Goal: Transaction & Acquisition: Purchase product/service

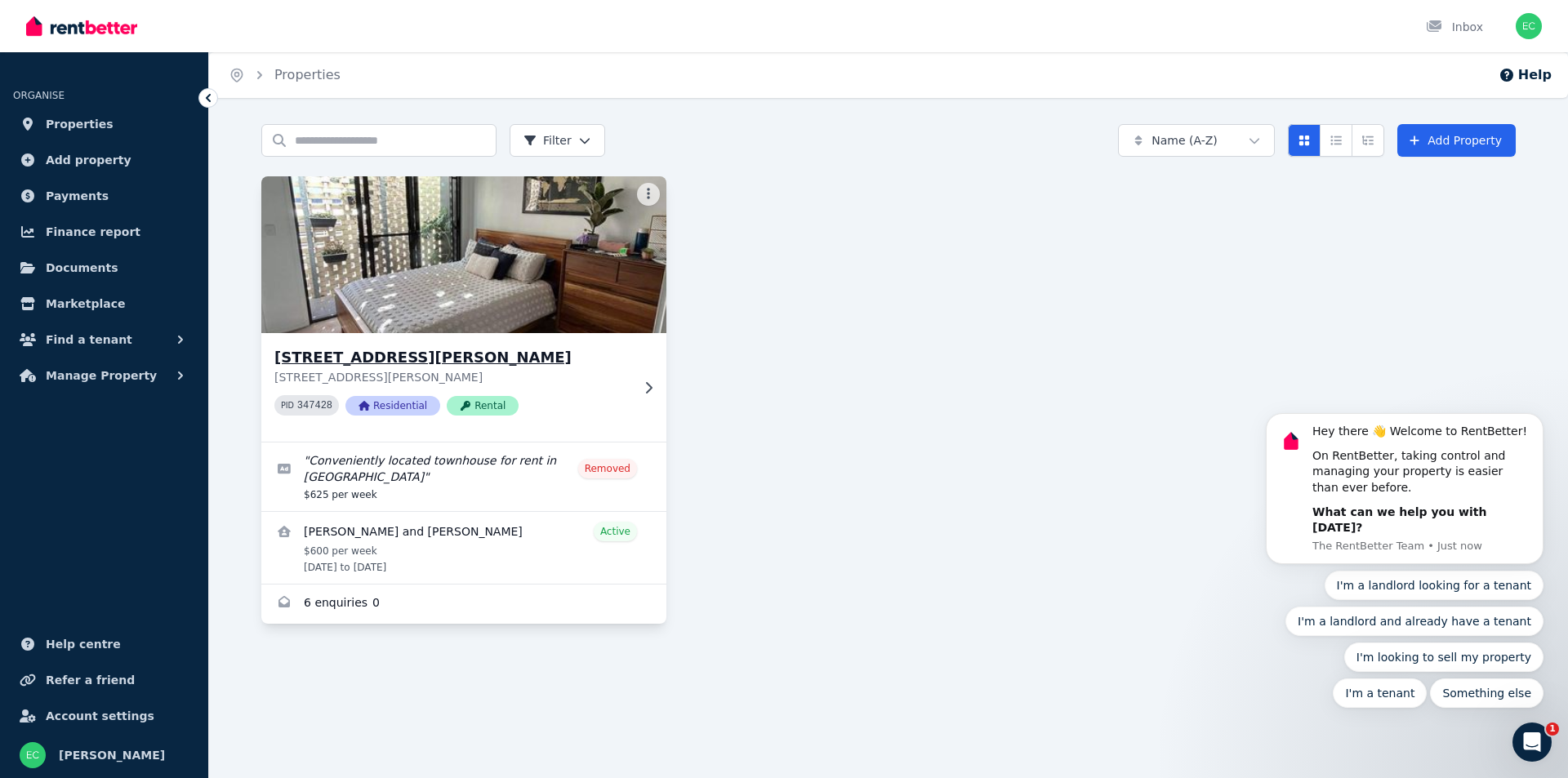
click at [445, 362] on h3 "[STREET_ADDRESS][PERSON_NAME]" at bounding box center [452, 357] width 356 height 23
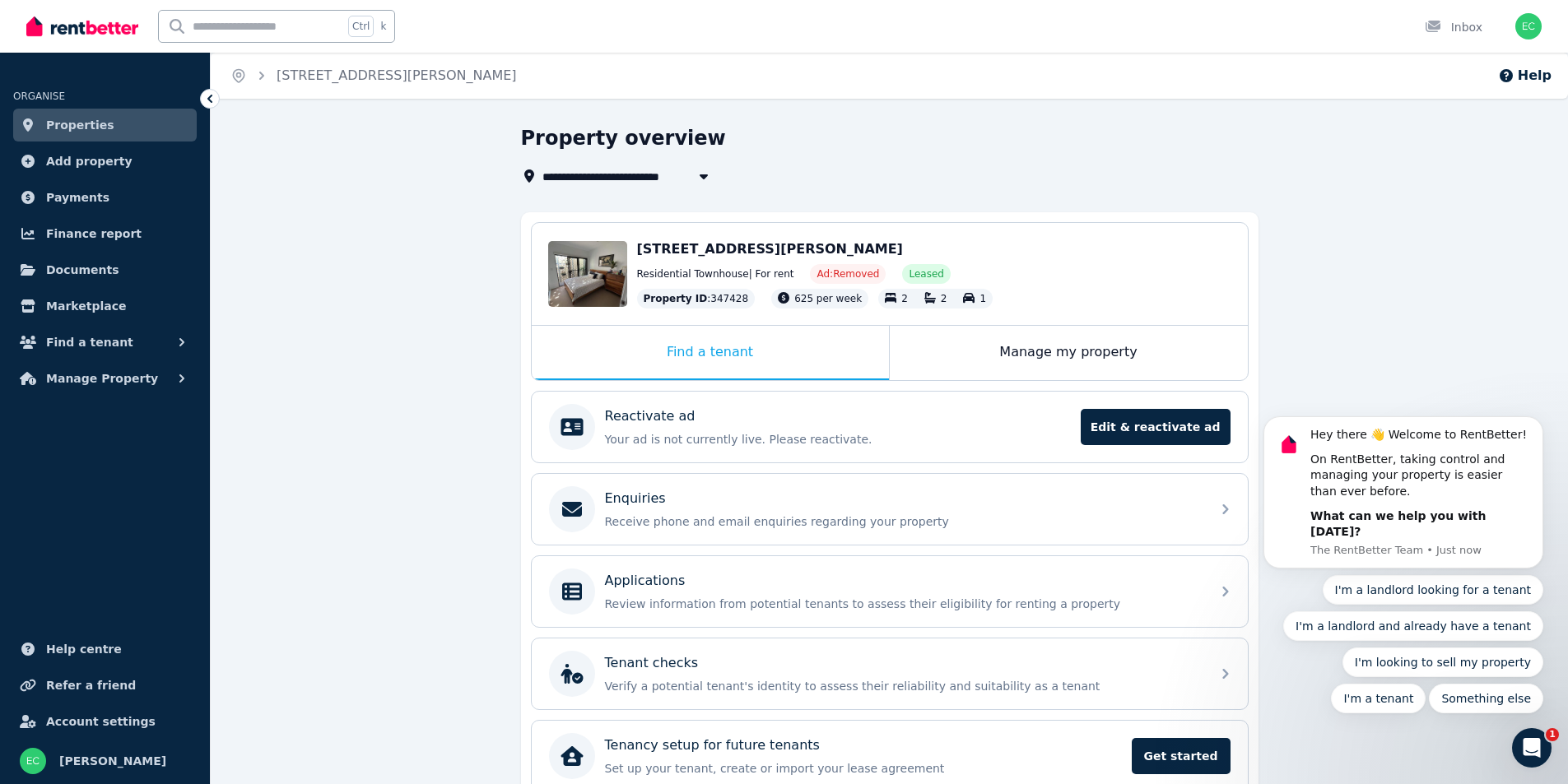
scroll to position [81, 0]
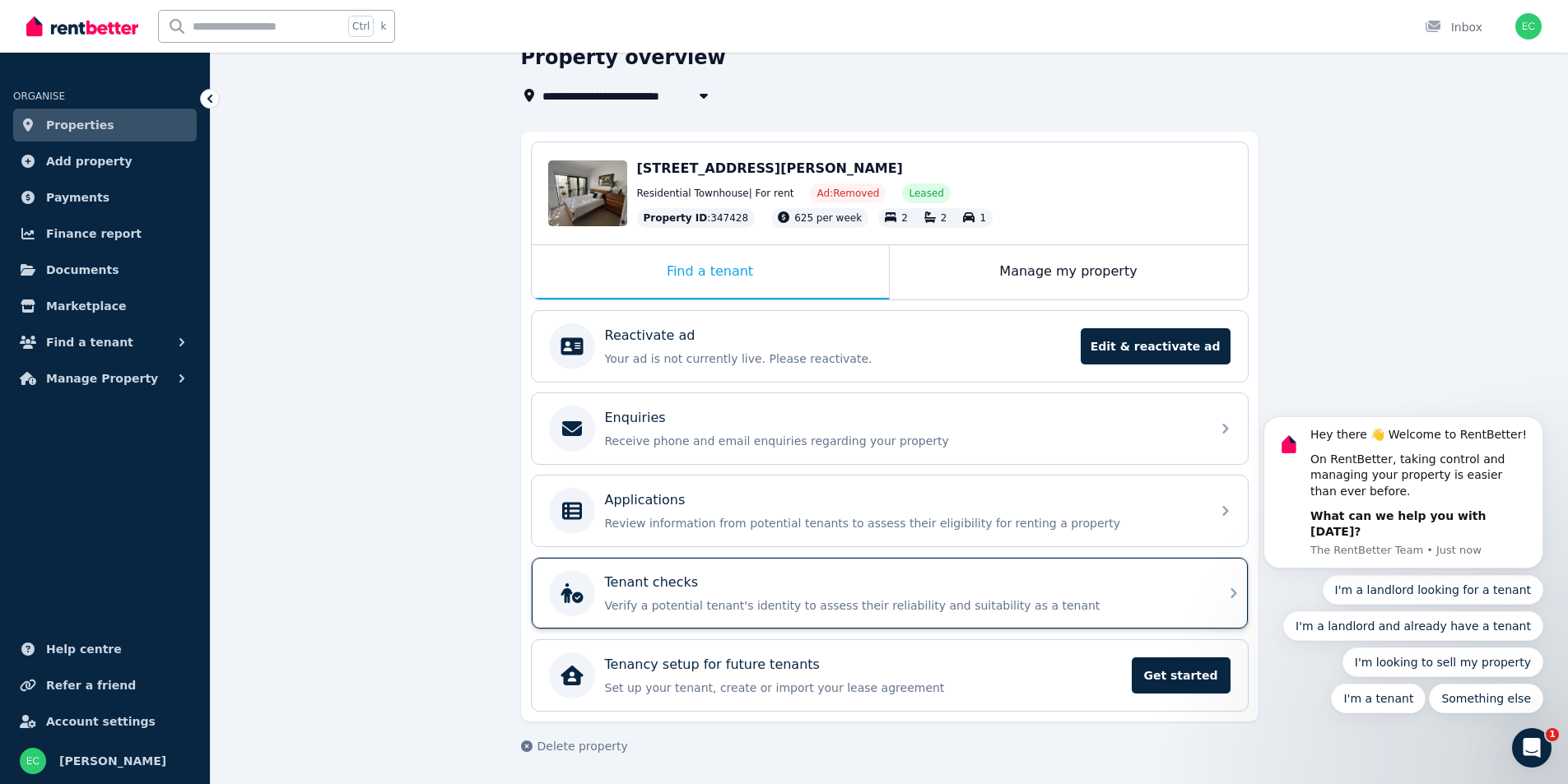
click at [809, 598] on p "Verify a potential tenant's identity to assess their reliability and suitabilit…" at bounding box center [903, 605] width 596 height 16
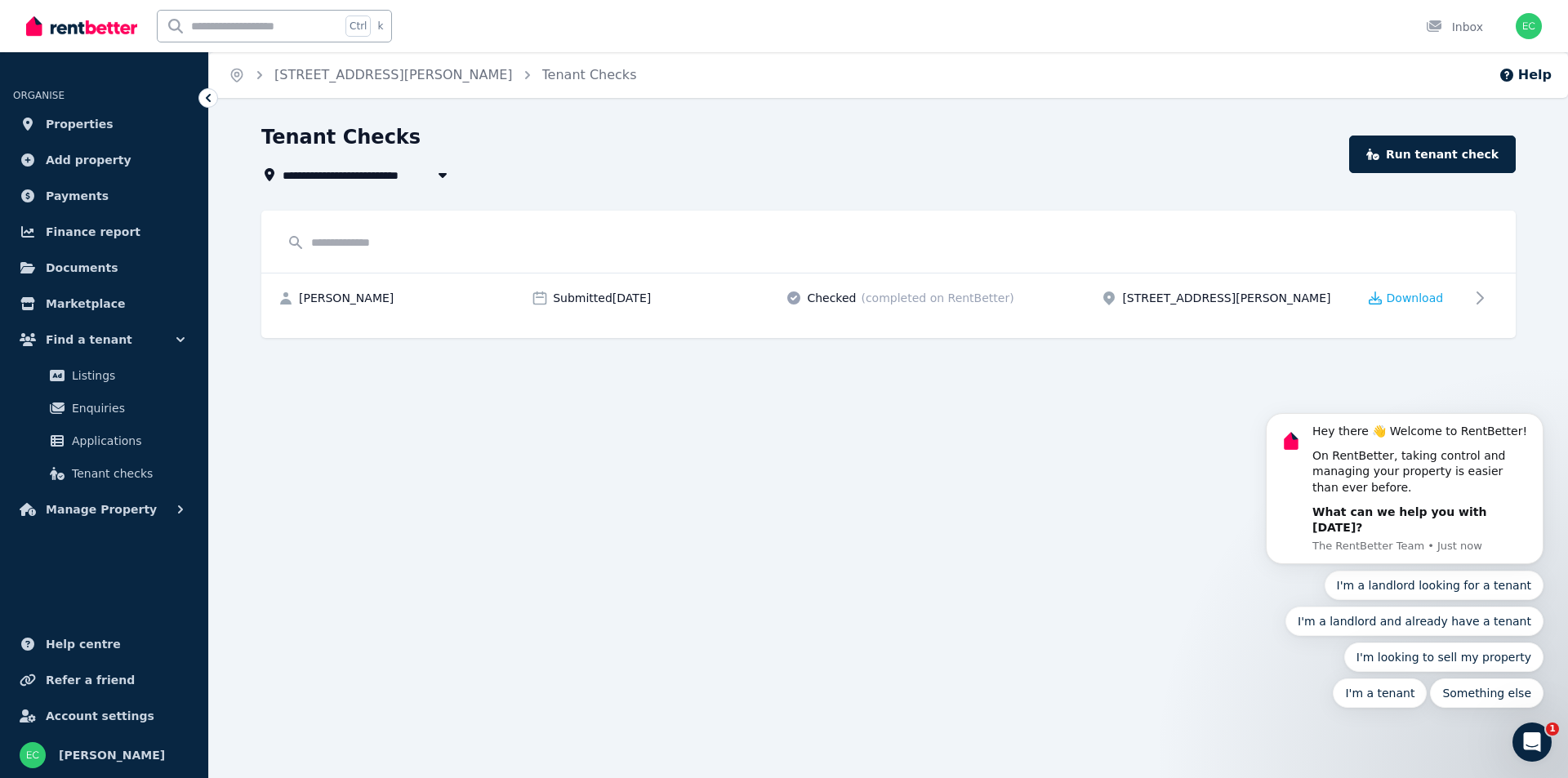
click at [431, 177] on button "button" at bounding box center [442, 174] width 29 height 19
type input "**********"
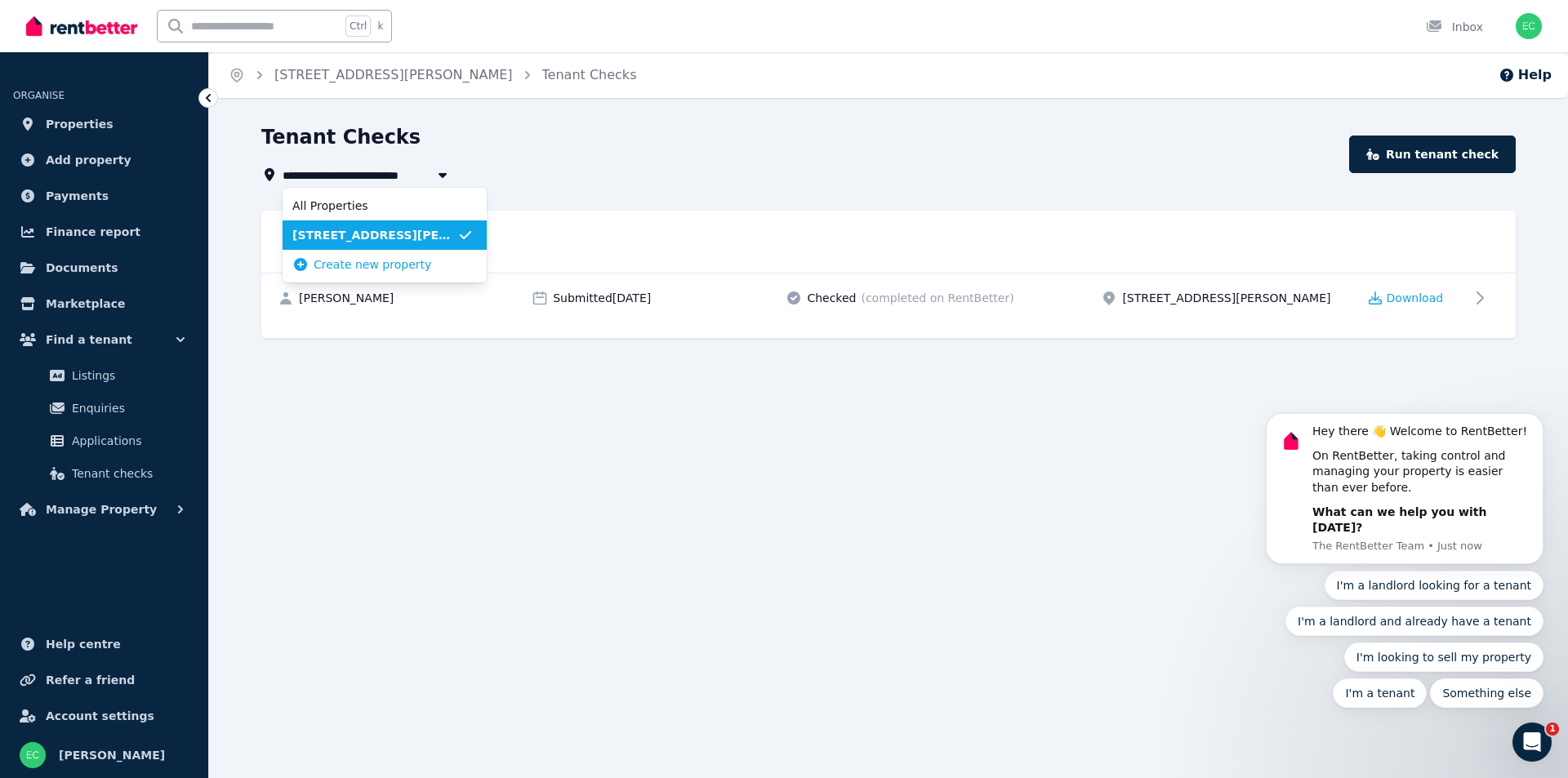
click at [391, 235] on span "3/24 Attewell Street, Nundah" at bounding box center [374, 234] width 165 height 16
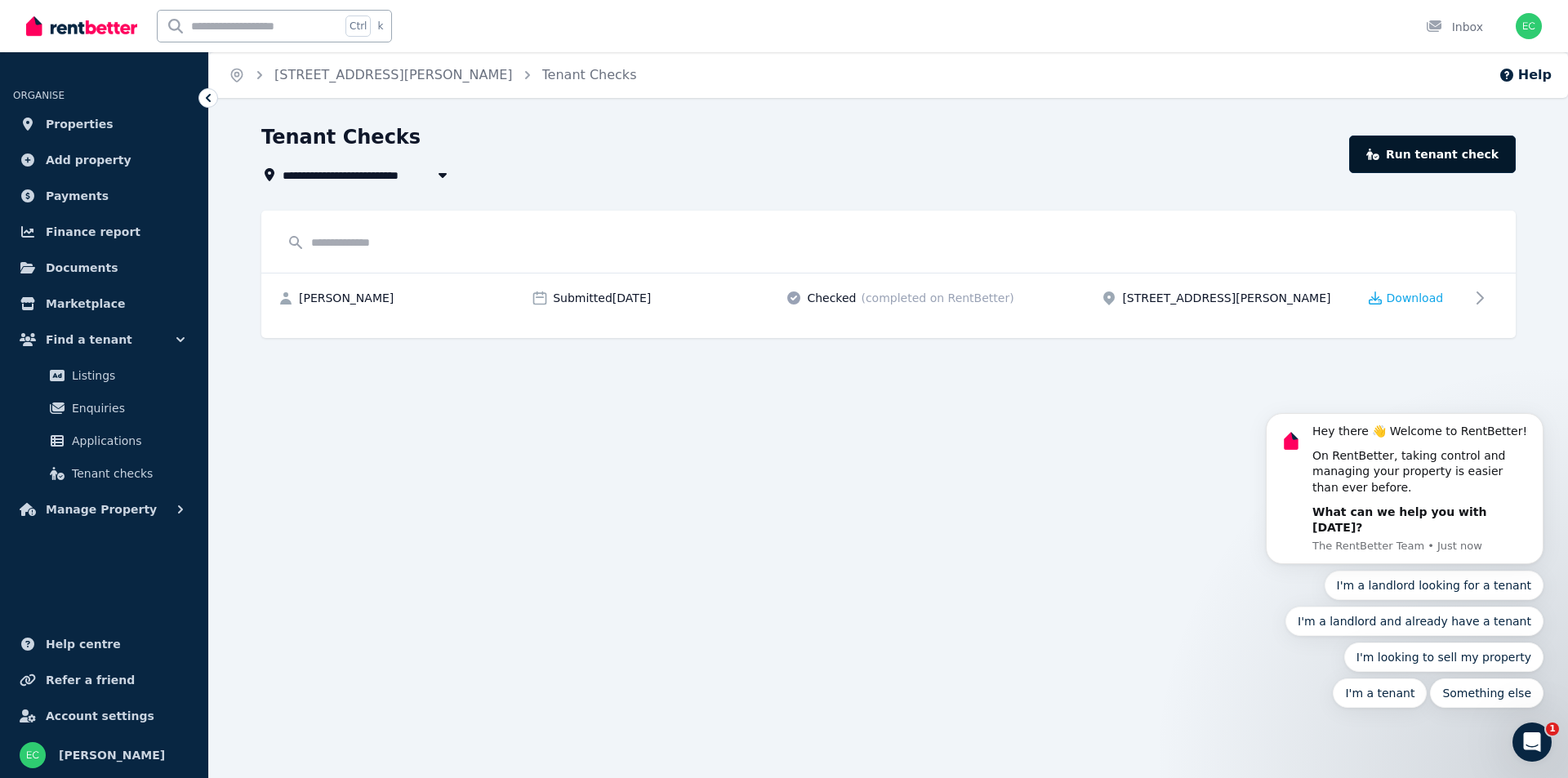
click at [1483, 147] on link "Run tenant check" at bounding box center [1432, 154] width 167 height 38
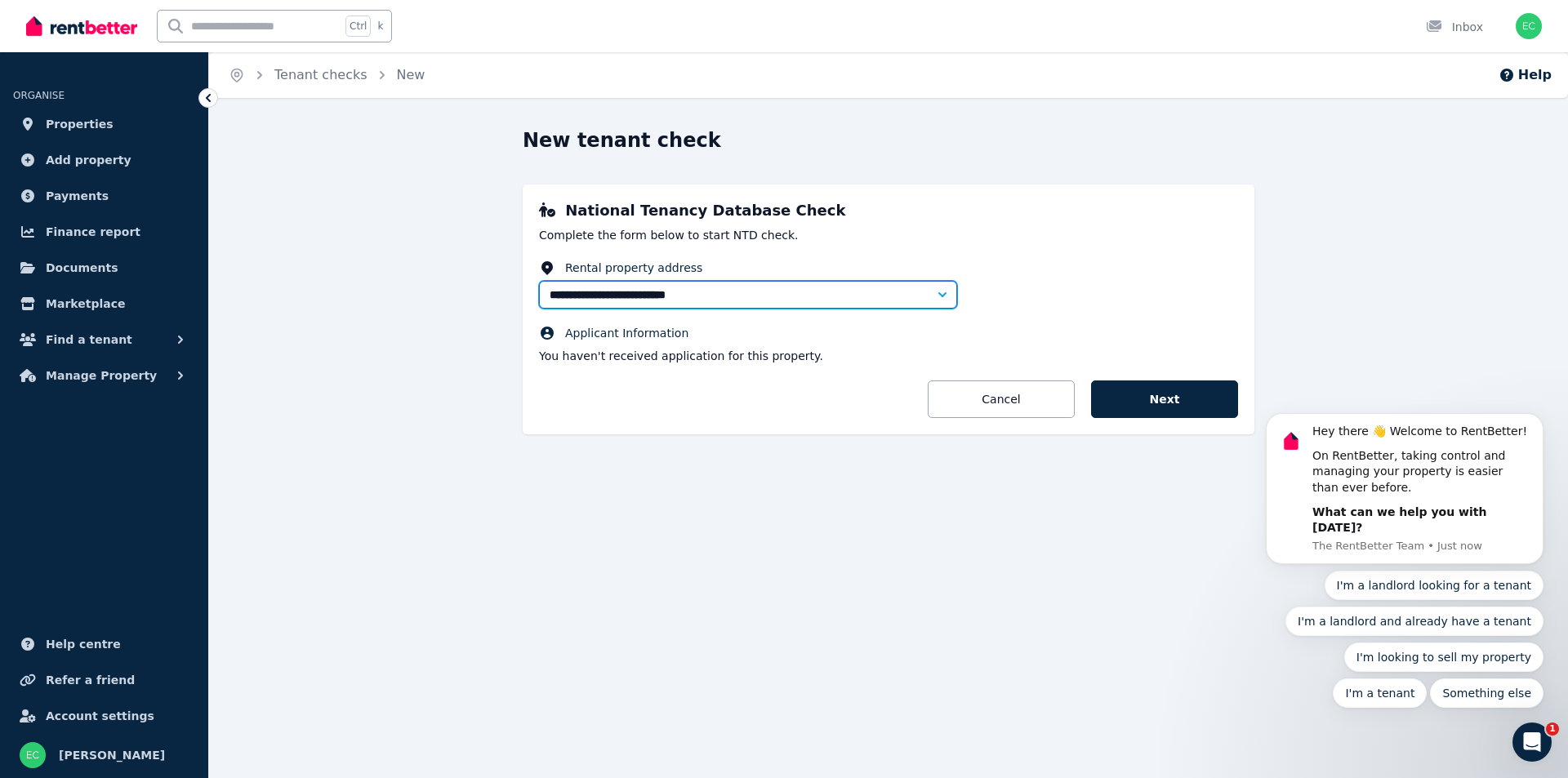
click at [780, 297] on input "**********" at bounding box center [747, 294] width 418 height 28
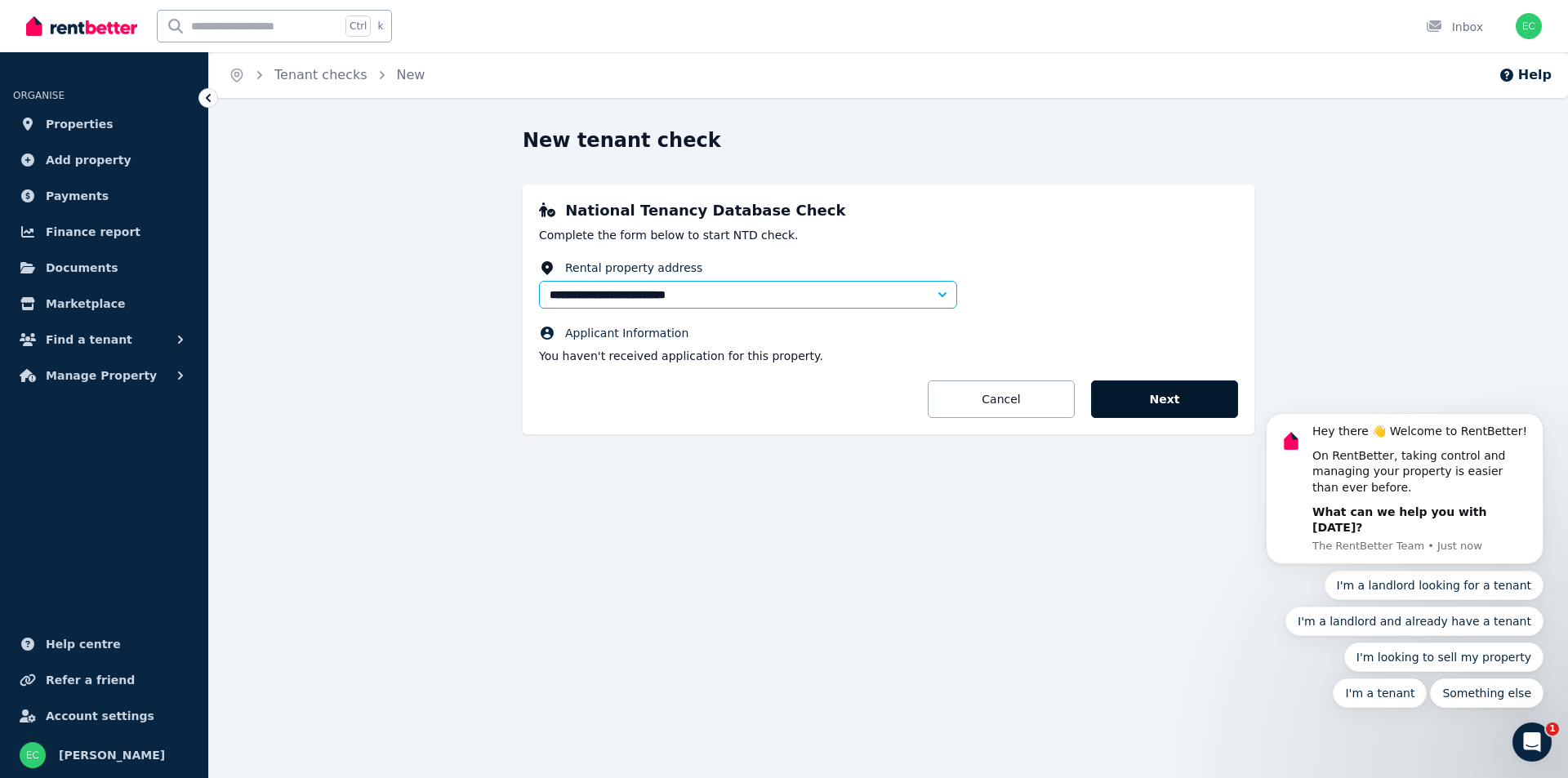
click at [1194, 397] on button "Next" at bounding box center [1163, 399] width 147 height 38
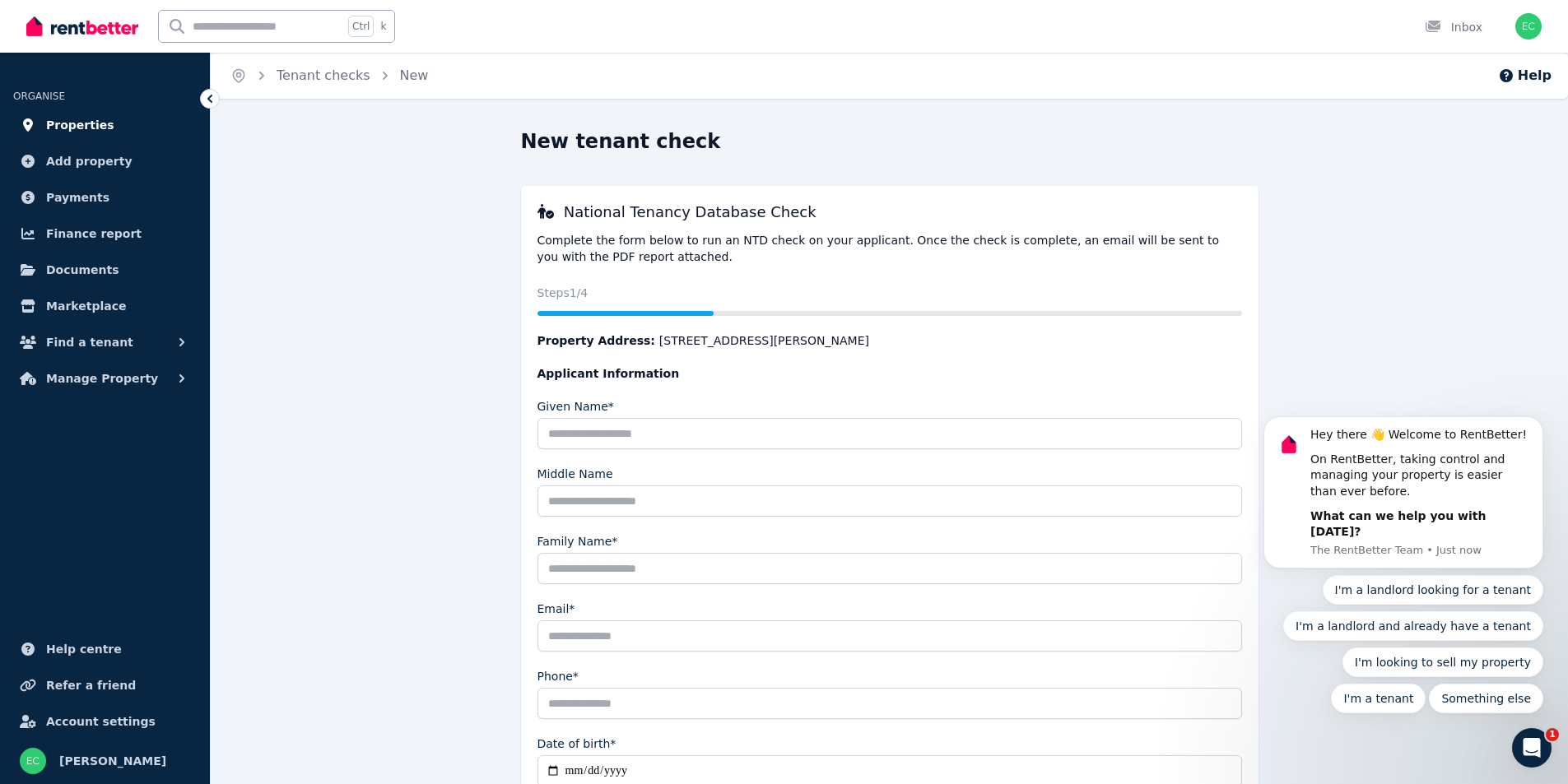
click at [70, 122] on span "Properties" at bounding box center [80, 124] width 68 height 19
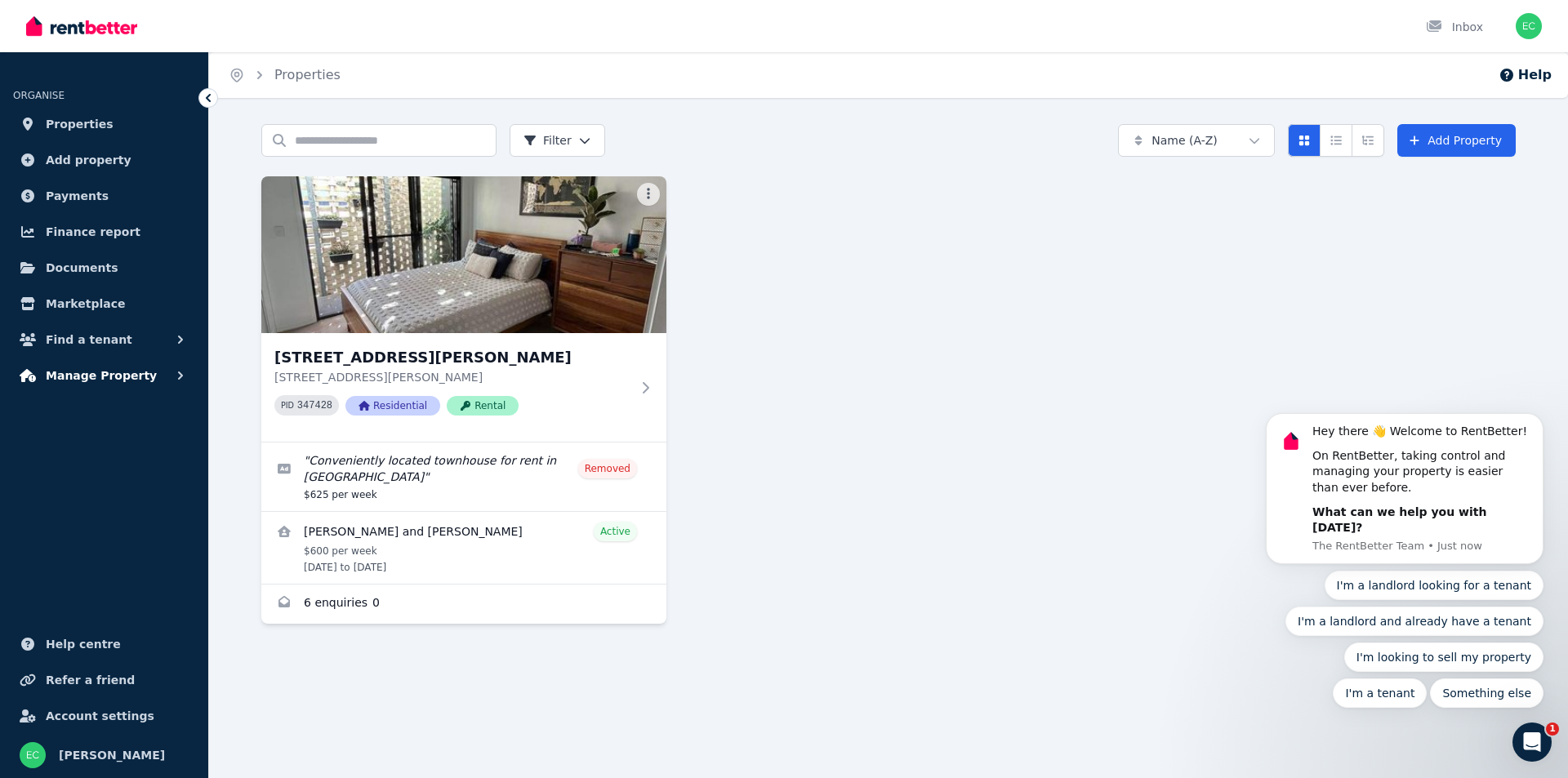
click at [119, 374] on span "Manage Property" at bounding box center [101, 375] width 111 height 19
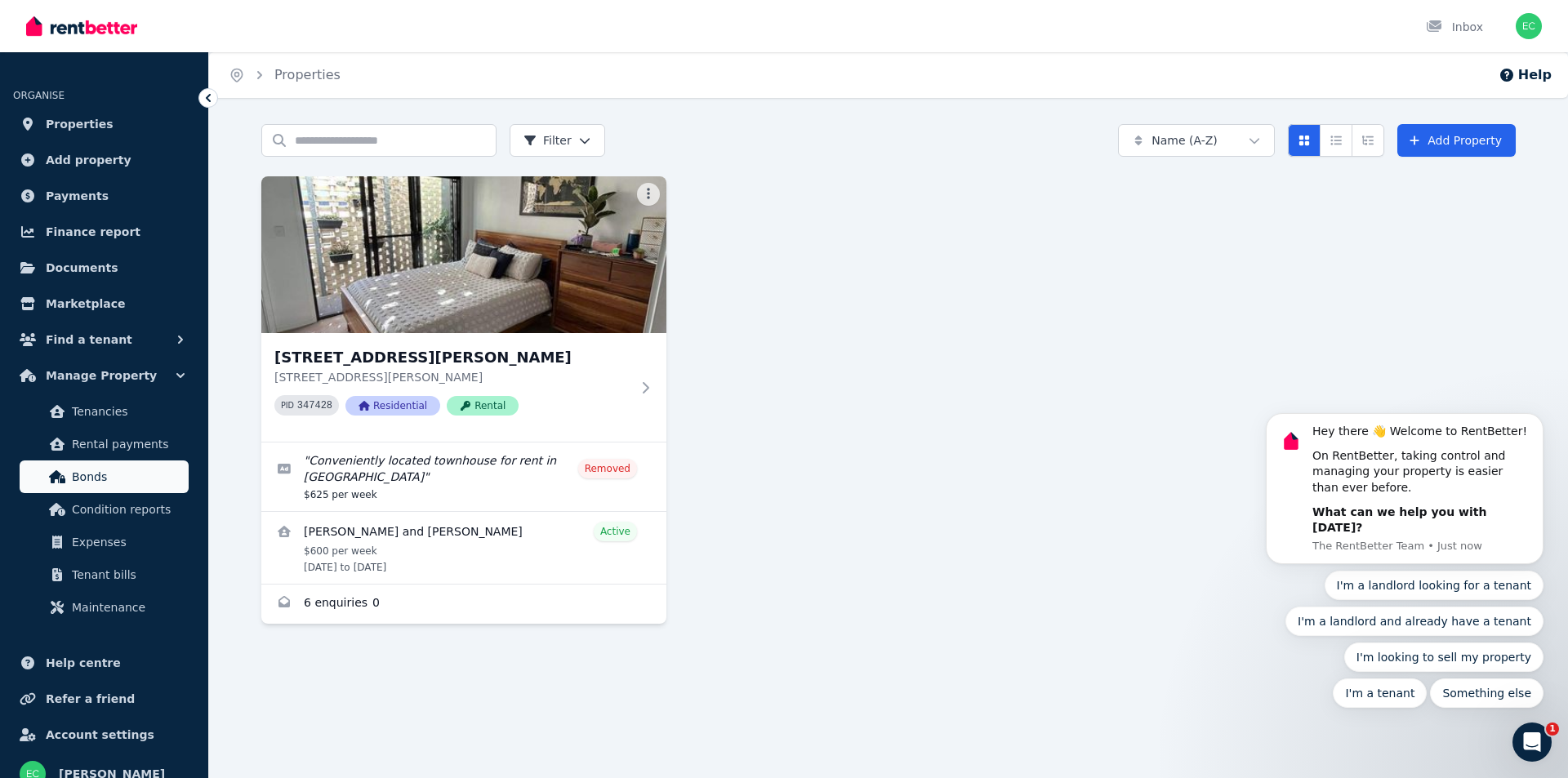
click at [105, 471] on span "Bonds" at bounding box center [127, 477] width 111 height 19
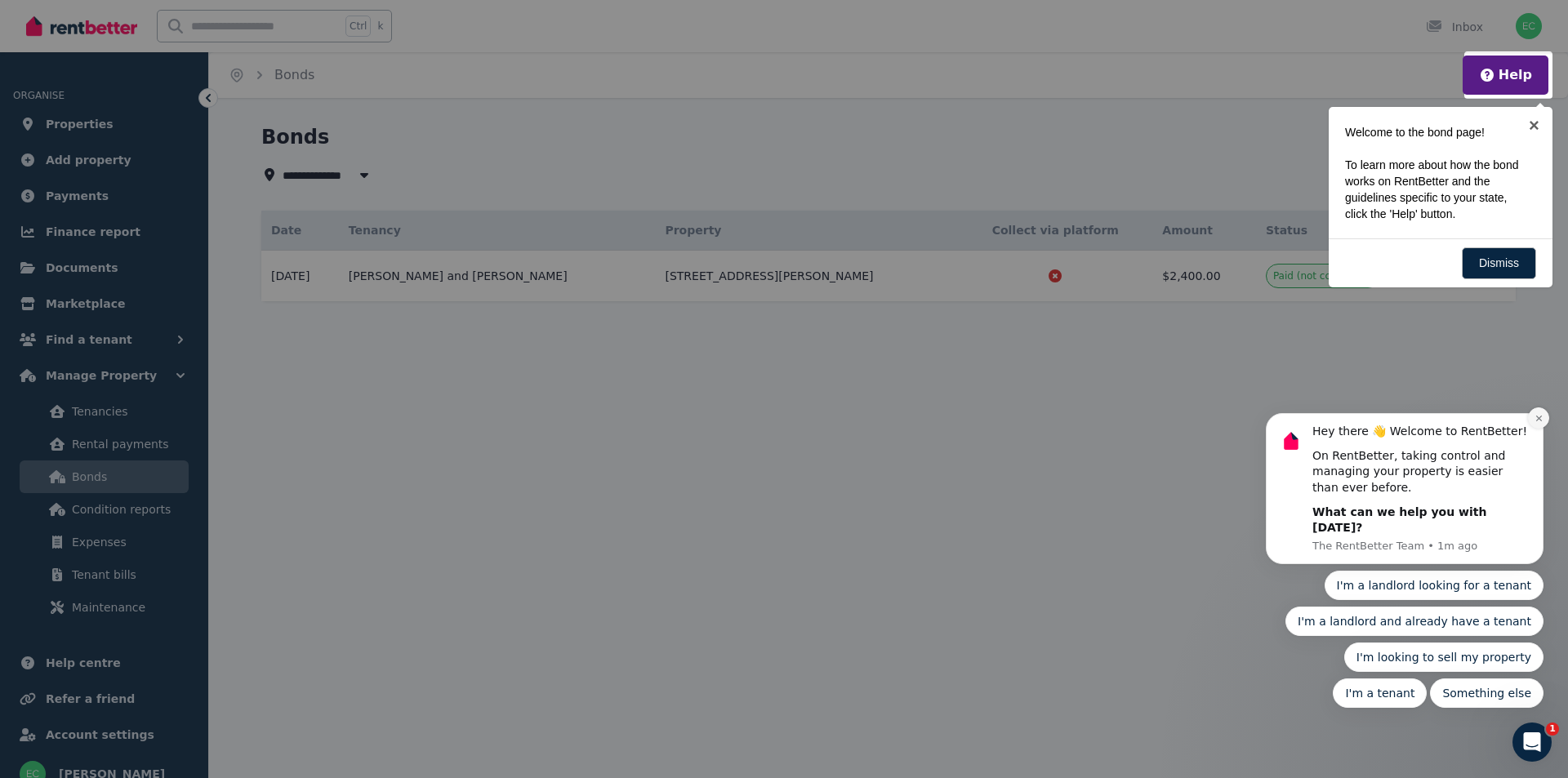
click at [1538, 421] on icon "Dismiss notification" at bounding box center [1538, 418] width 6 height 6
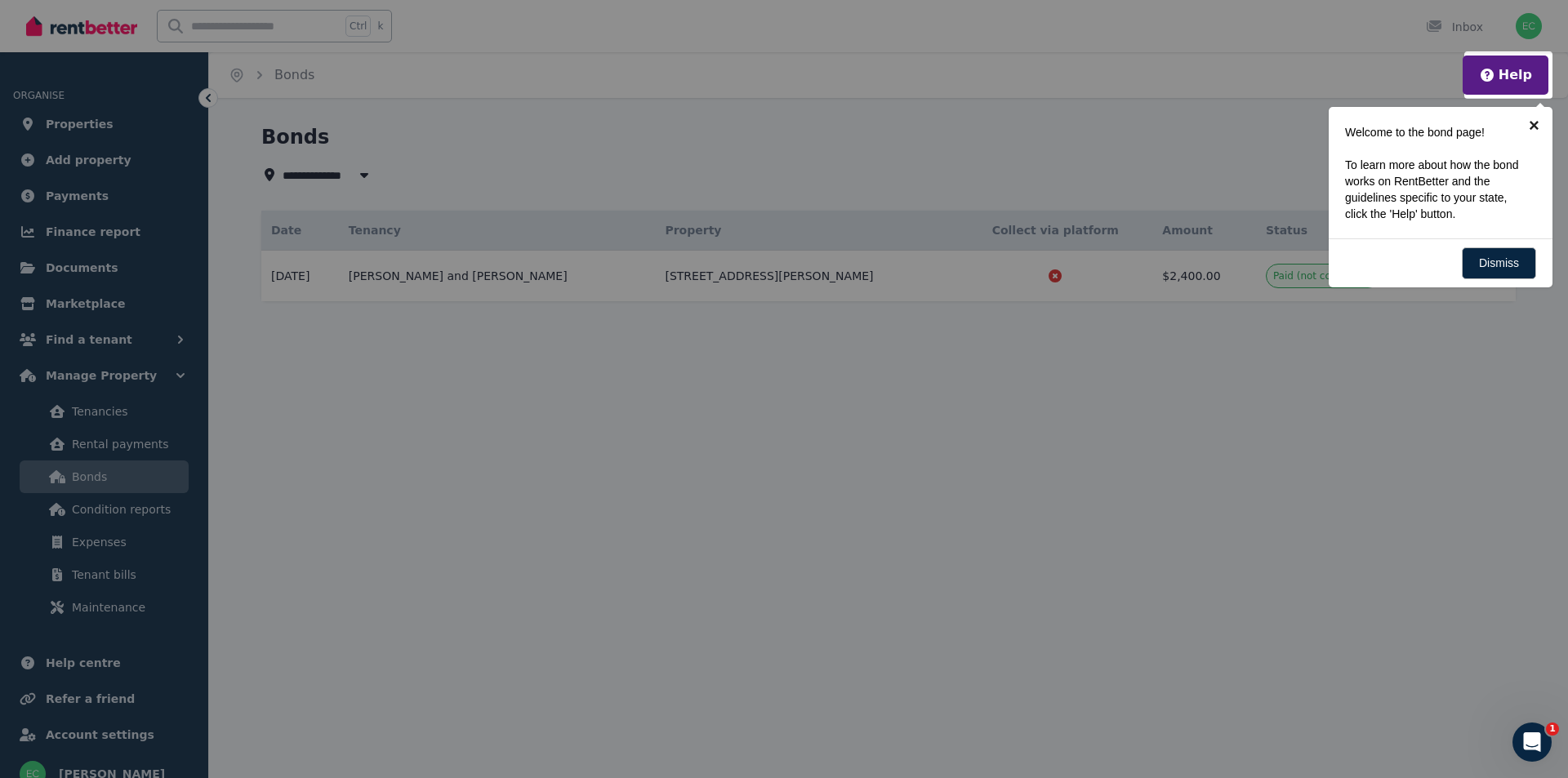
click at [1543, 121] on link "×" at bounding box center [1534, 126] width 37 height 37
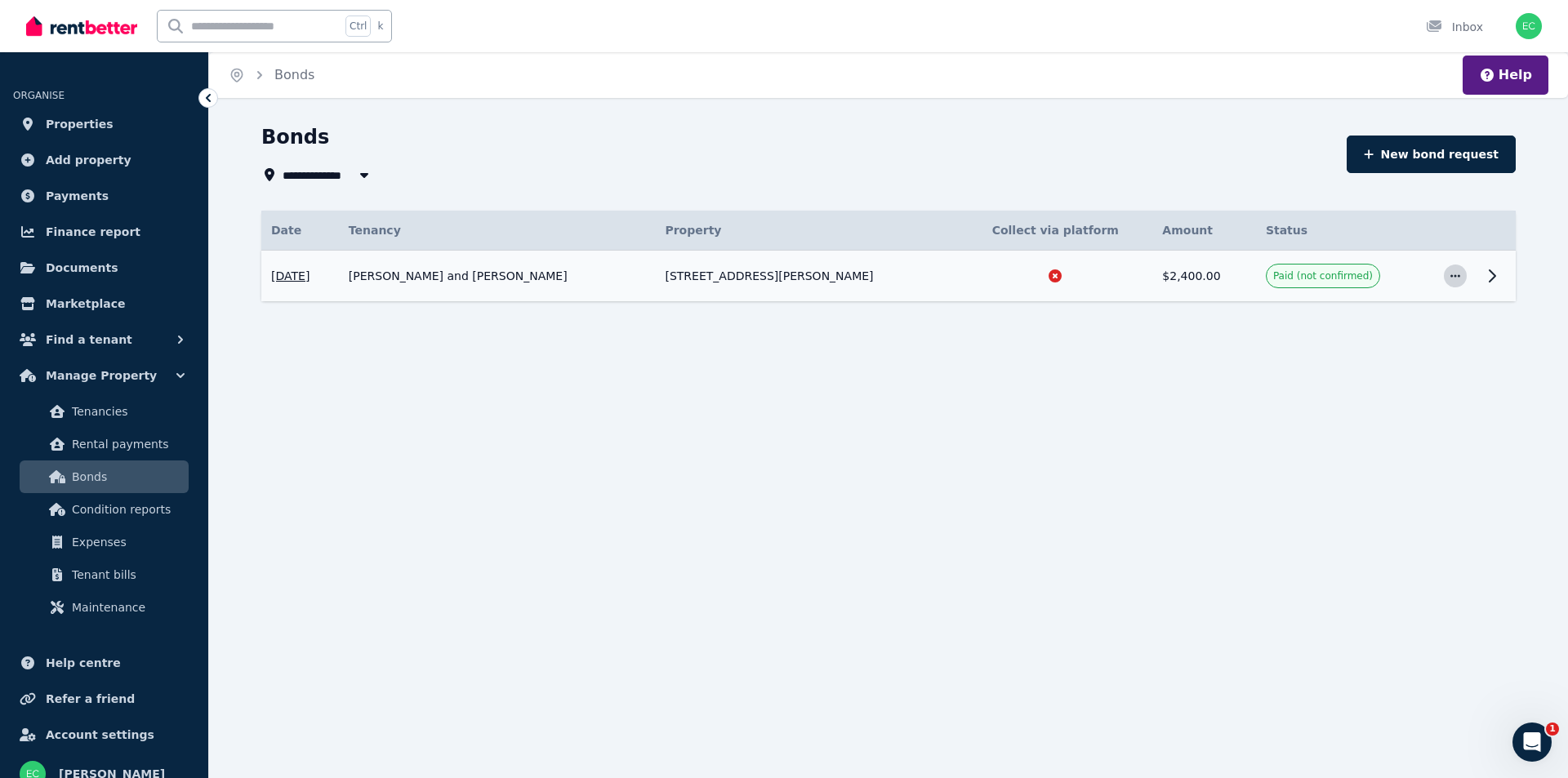
click at [1457, 271] on icon "button" at bounding box center [1455, 276] width 13 height 12
click at [765, 352] on div "**********" at bounding box center [889, 242] width 1359 height 236
click at [308, 169] on span "All Properties" at bounding box center [335, 174] width 106 height 19
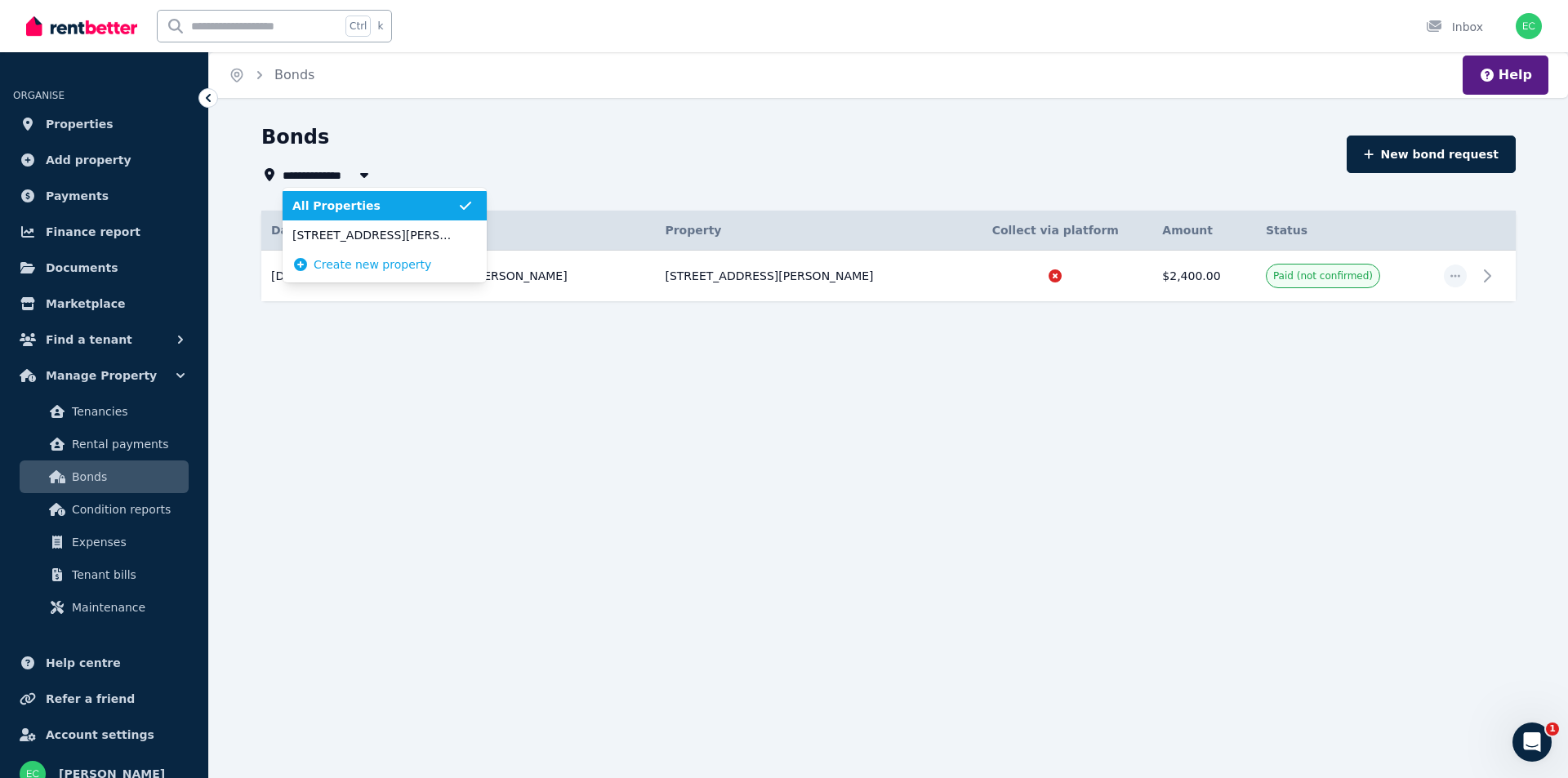
click at [308, 169] on span "All Properties" at bounding box center [335, 174] width 106 height 19
type input "**********"
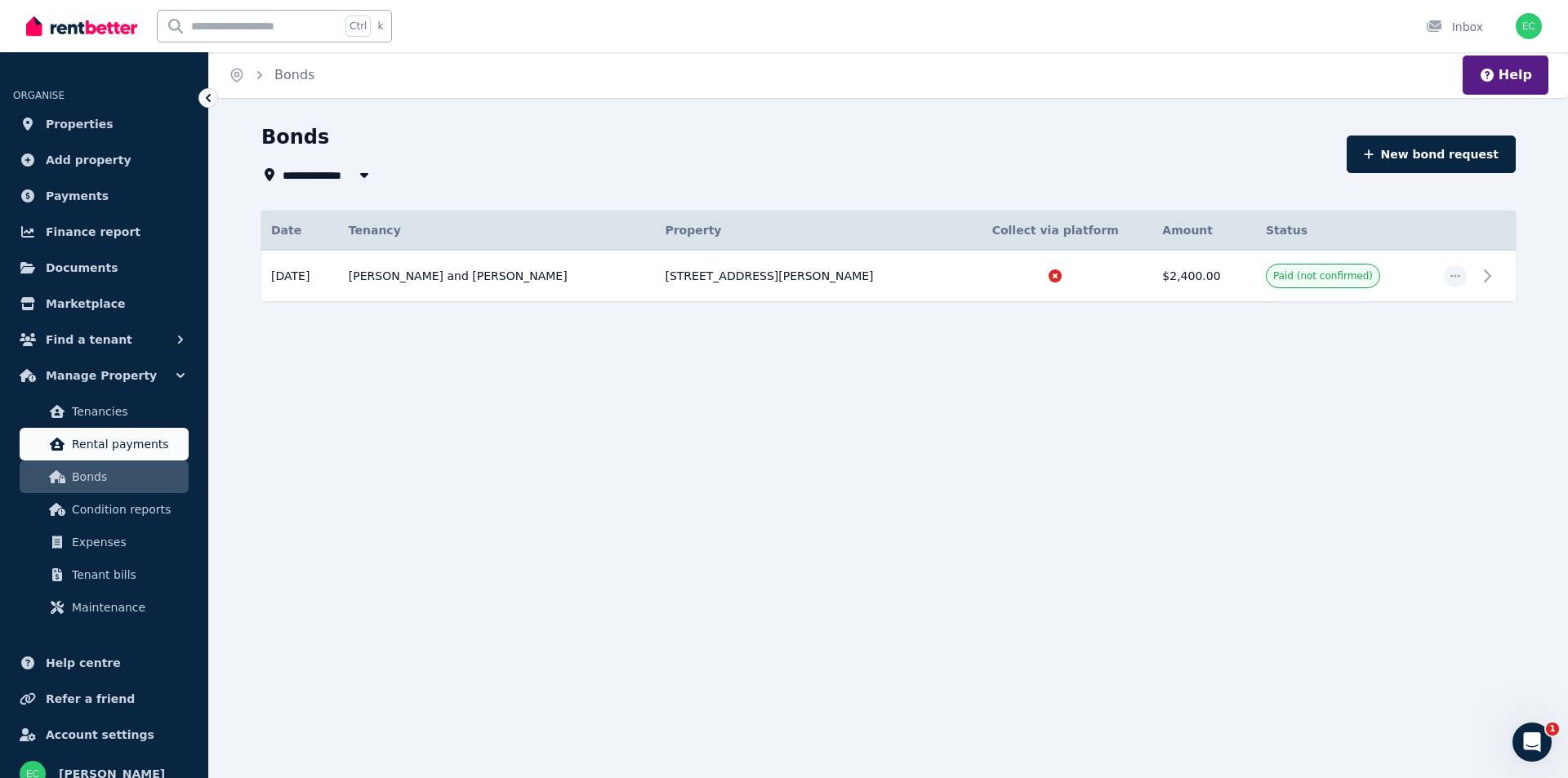
click at [157, 433] on link "Rental payments" at bounding box center [104, 444] width 169 height 33
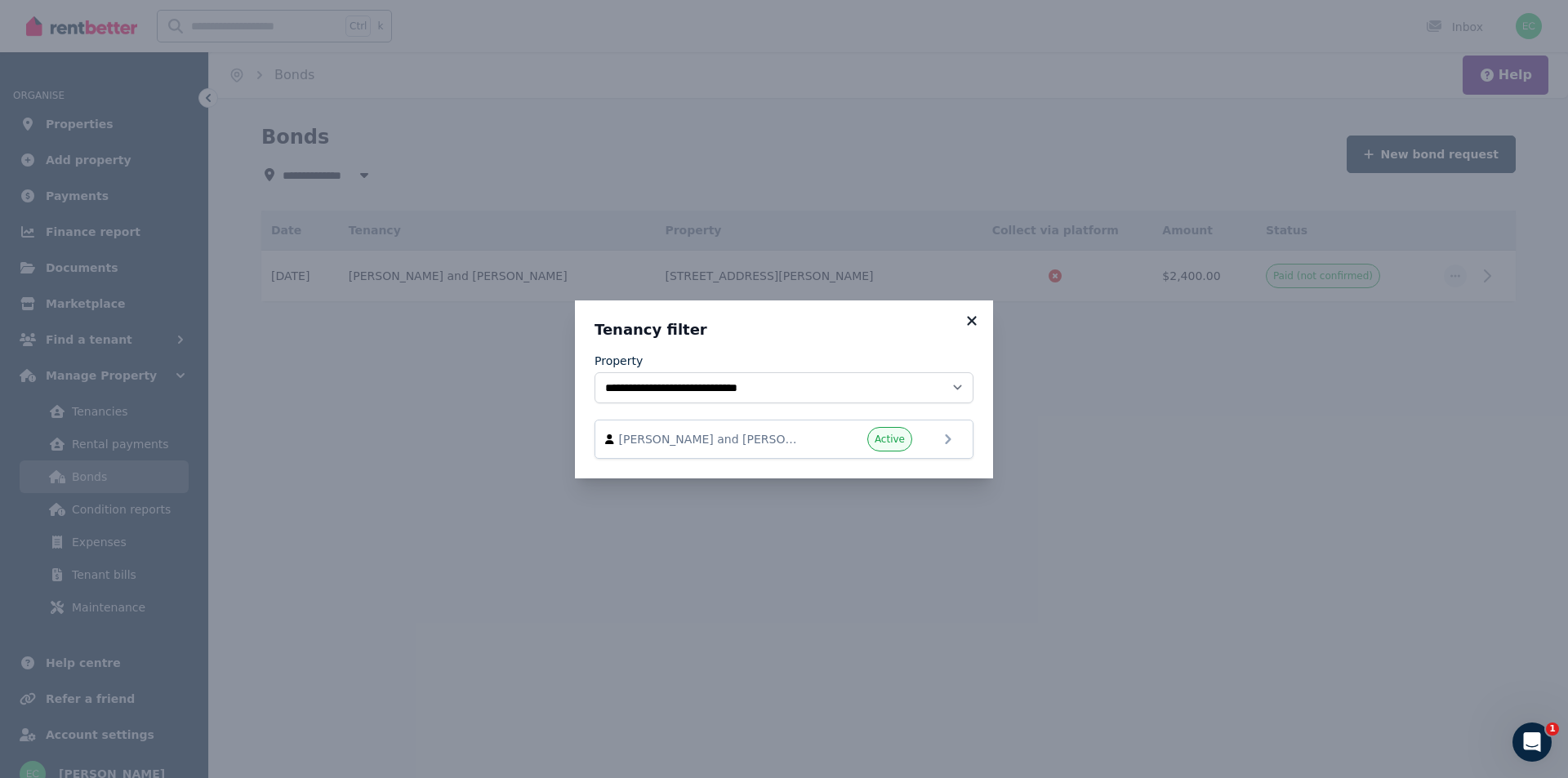
click at [977, 317] on icon at bounding box center [971, 321] width 16 height 15
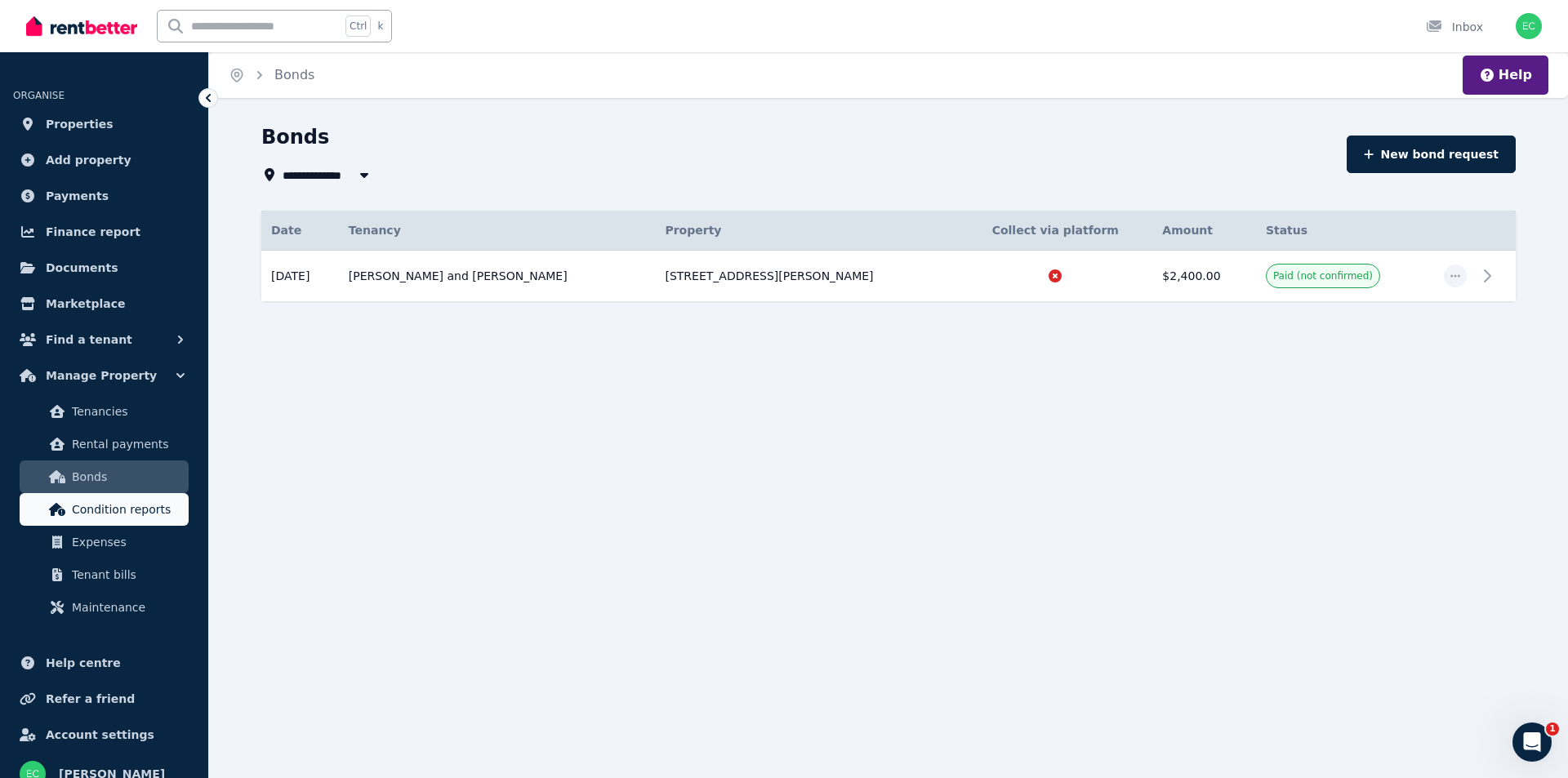
click at [118, 515] on span "Condition reports" at bounding box center [127, 509] width 111 height 19
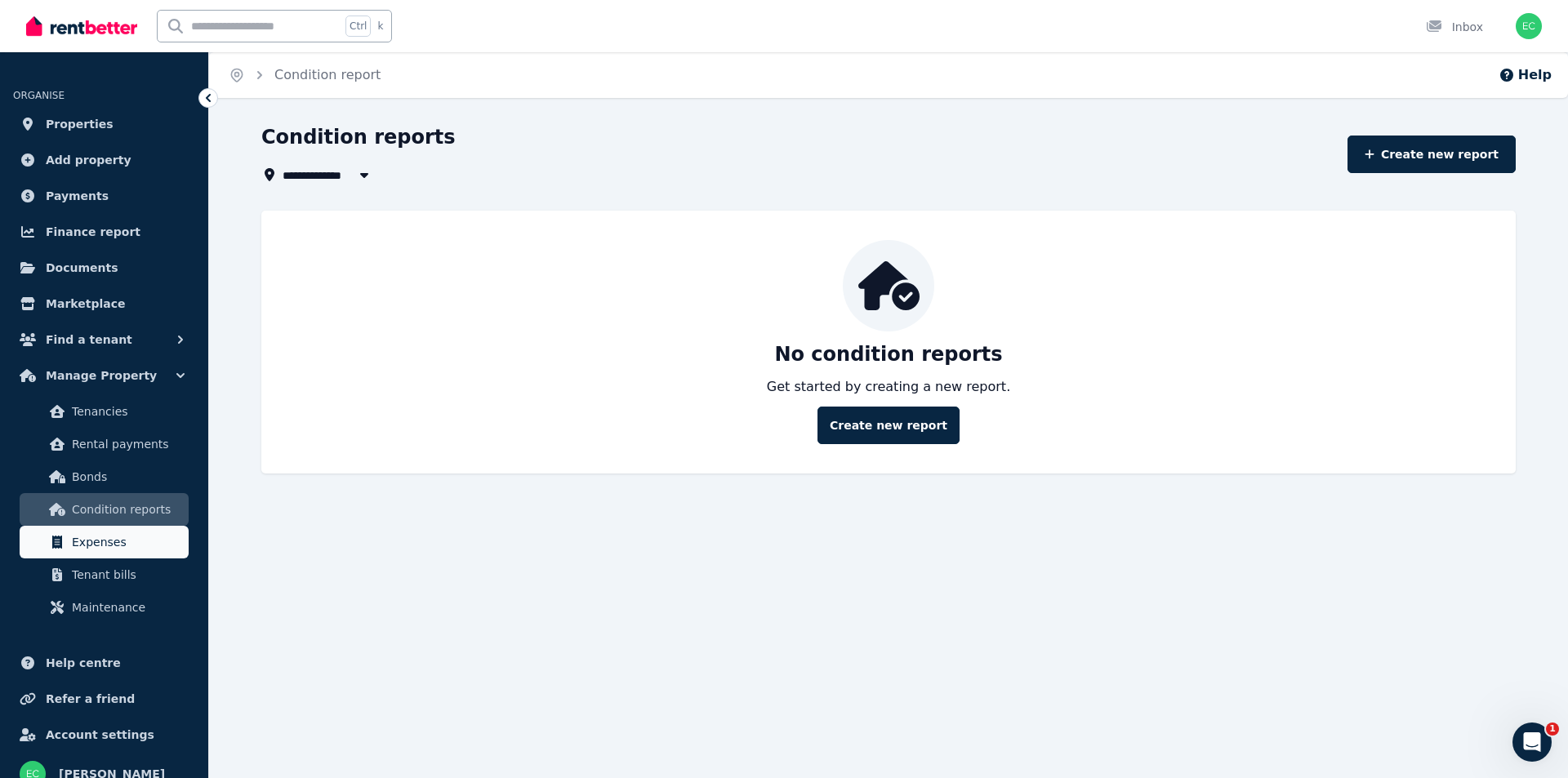
click at [118, 535] on span "Expenses" at bounding box center [127, 542] width 111 height 19
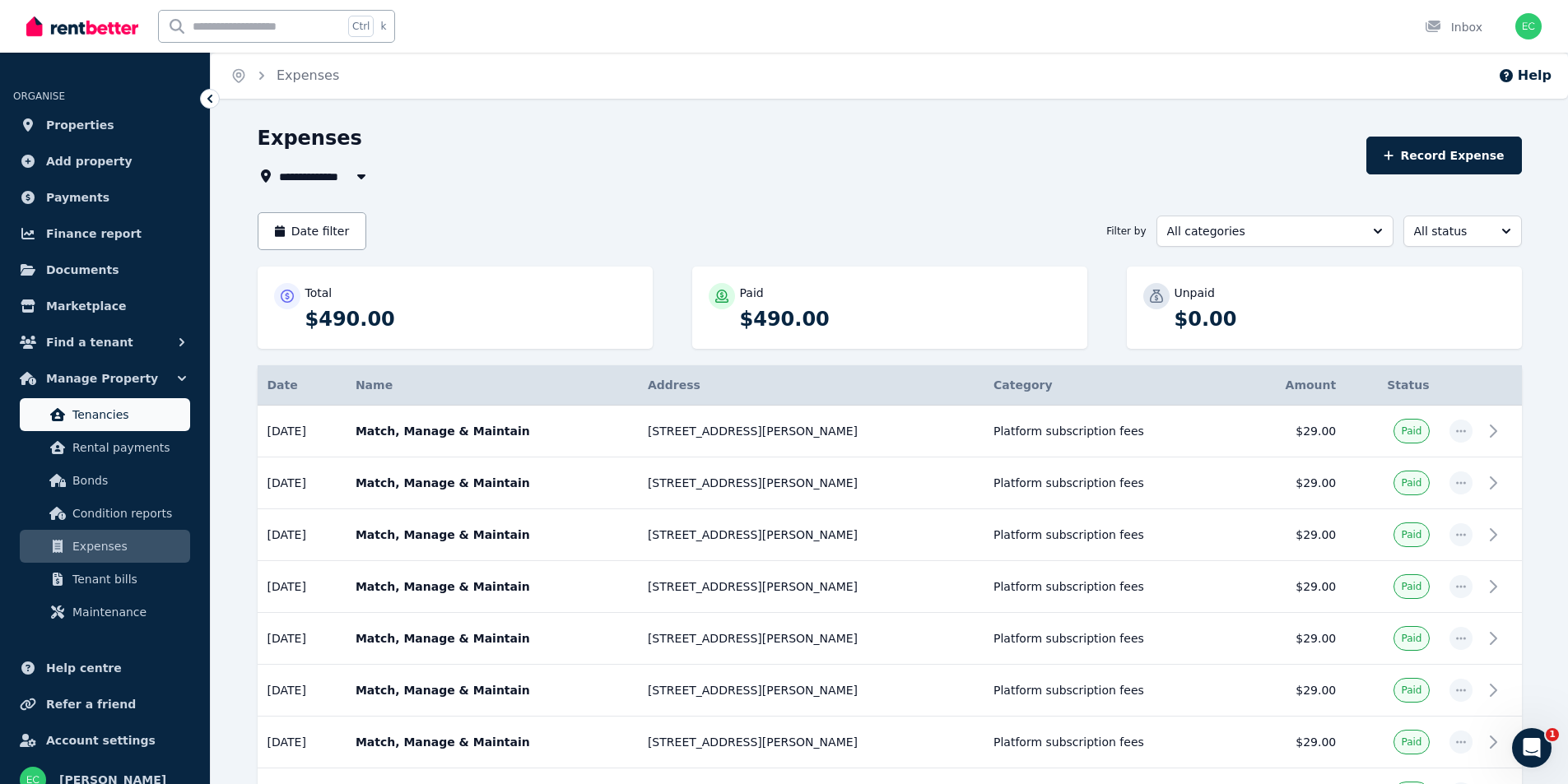
click at [124, 412] on span "Tenancies" at bounding box center [128, 414] width 111 height 19
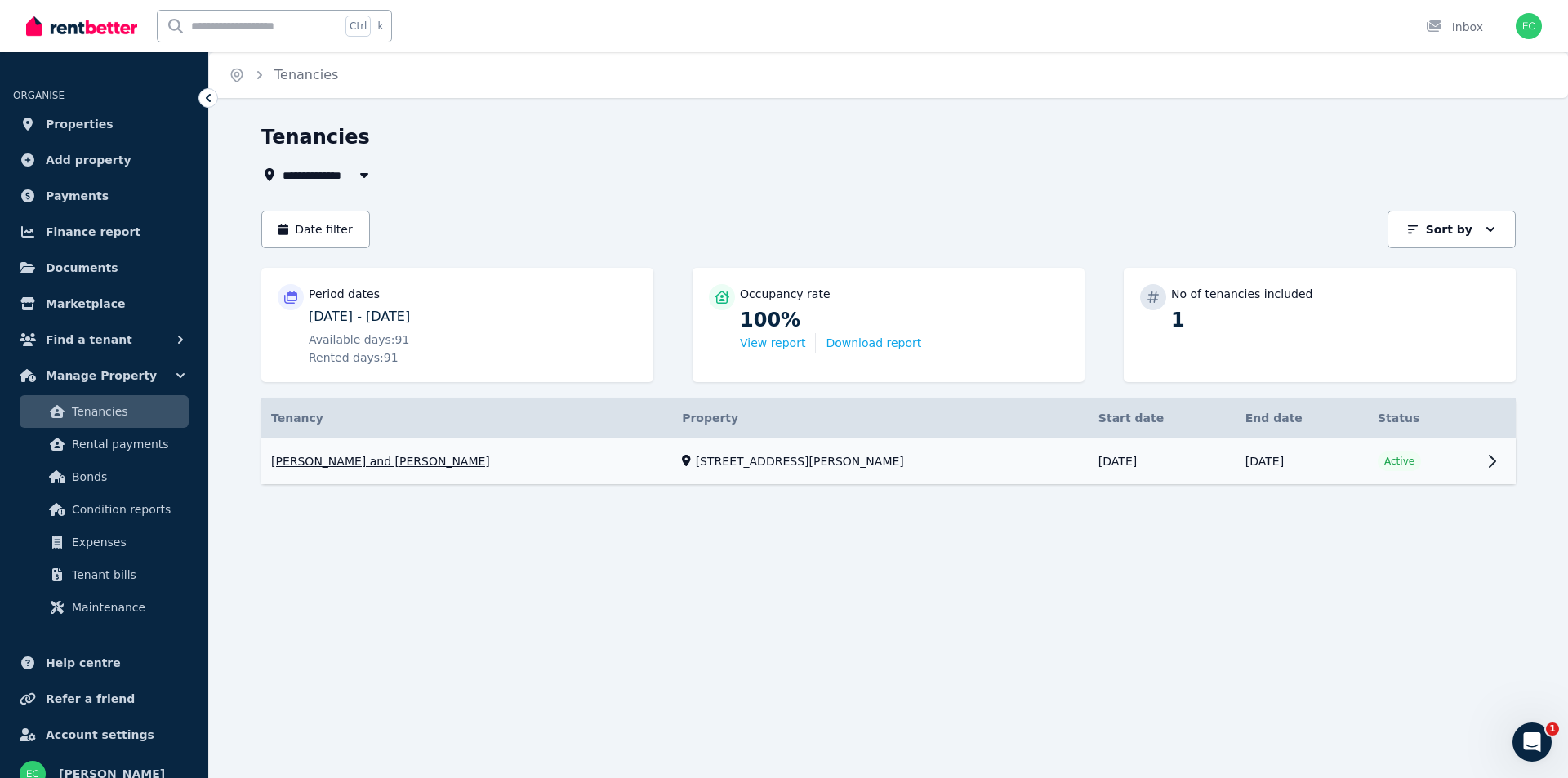
click at [716, 460] on link "View property details" at bounding box center [888, 462] width 1254 height 47
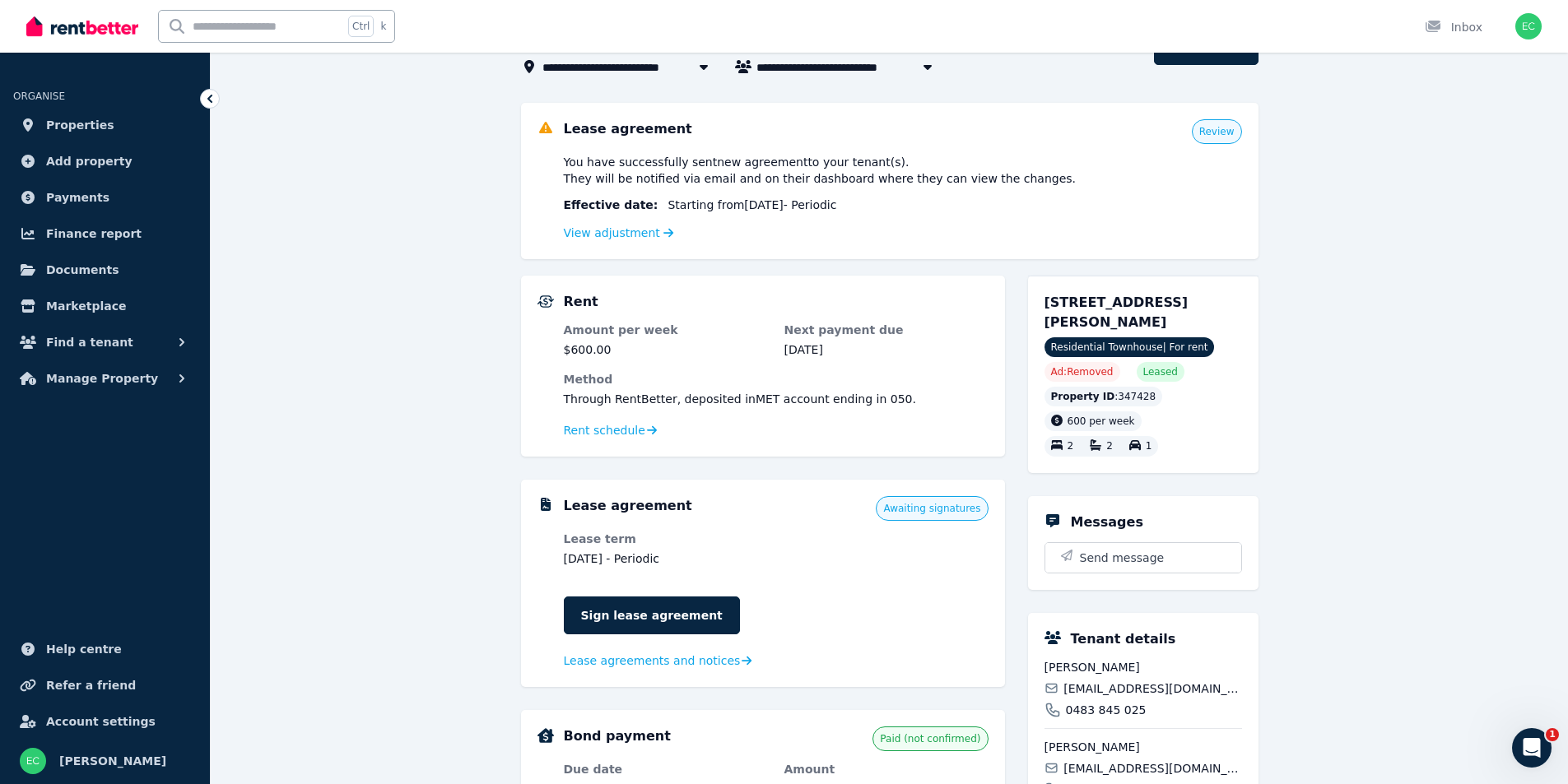
scroll to position [72, 0]
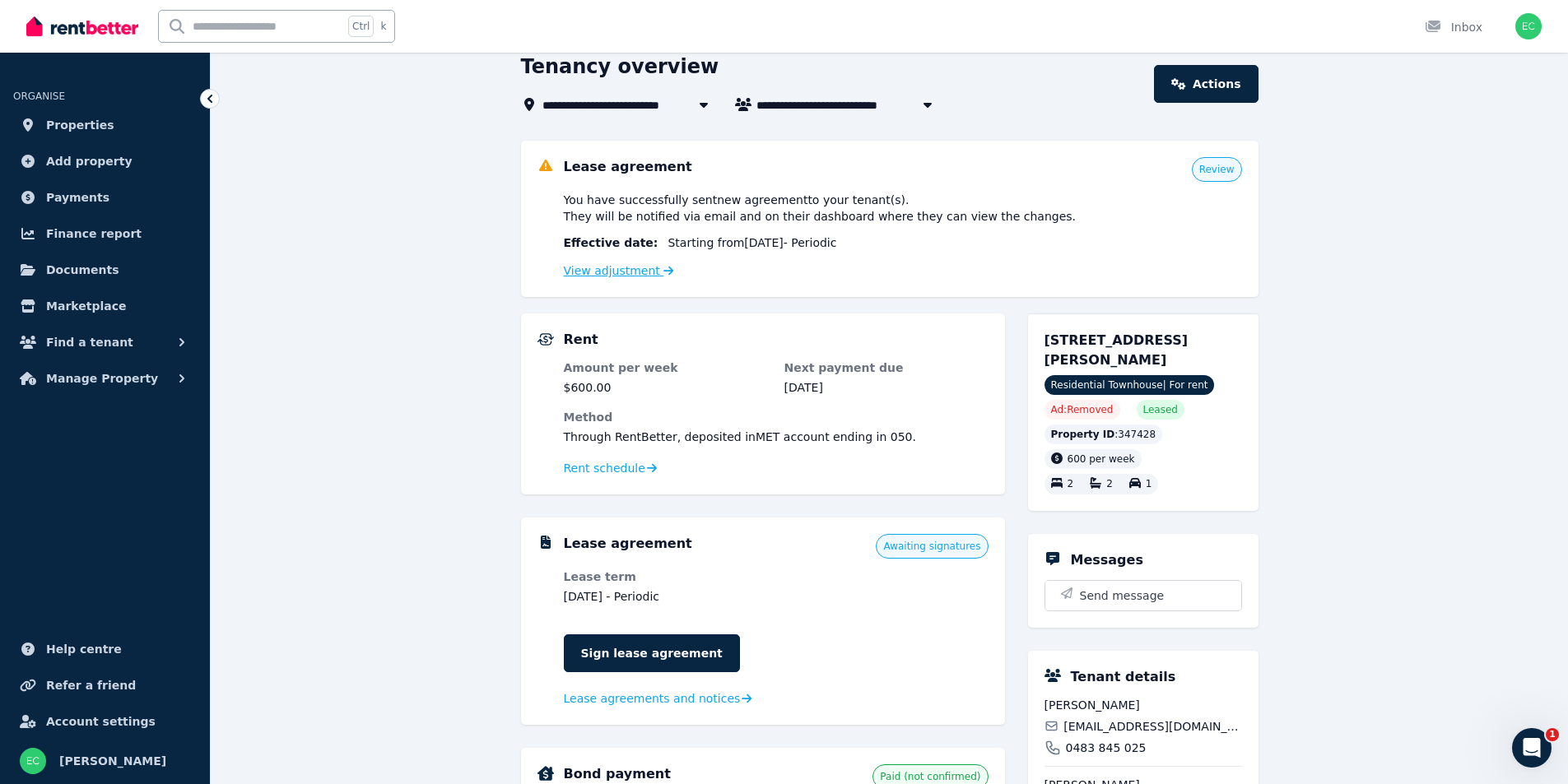
click at [624, 270] on link "View adjustment" at bounding box center [619, 271] width 111 height 14
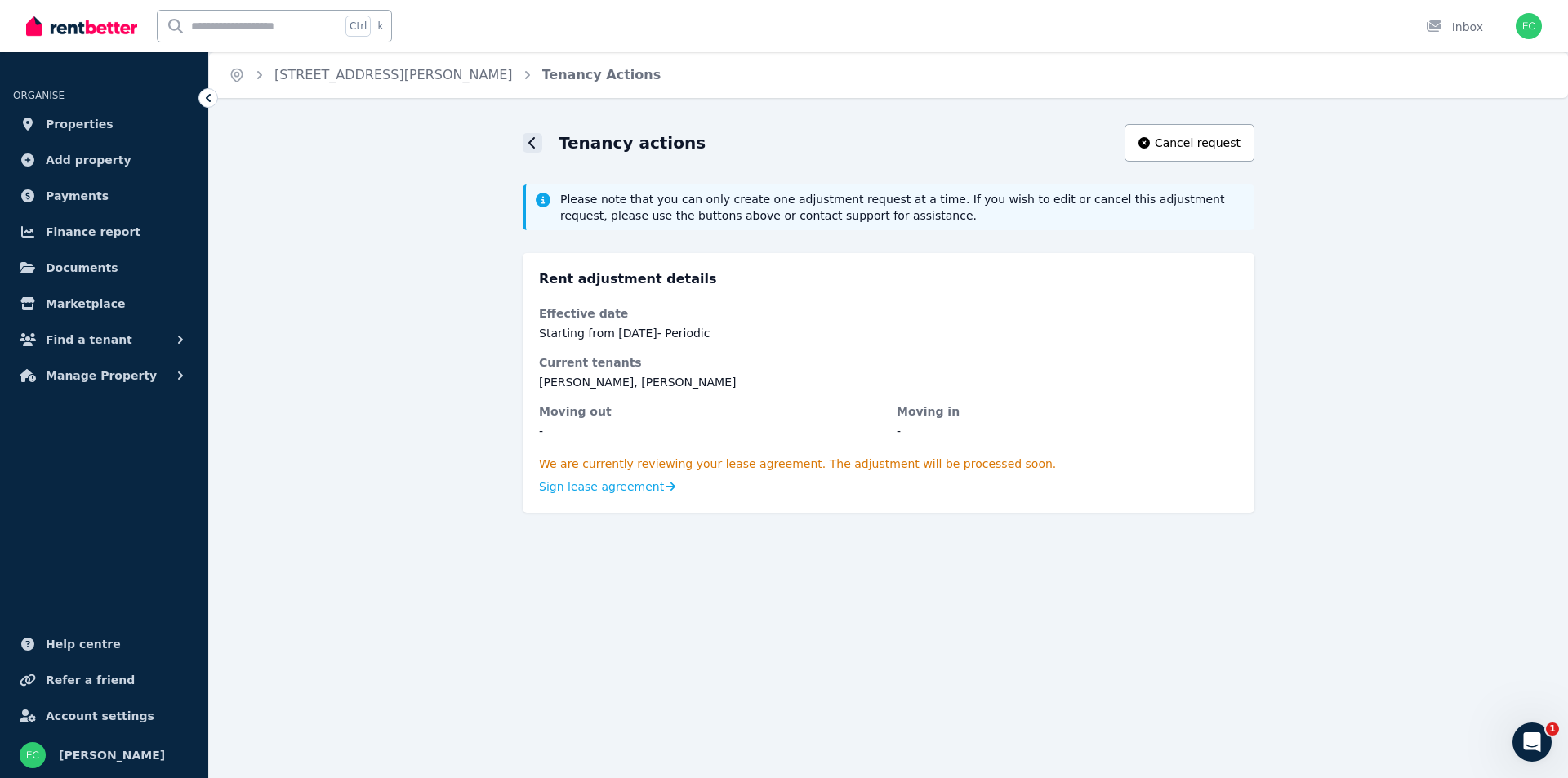
click at [526, 144] on div at bounding box center [532, 142] width 19 height 19
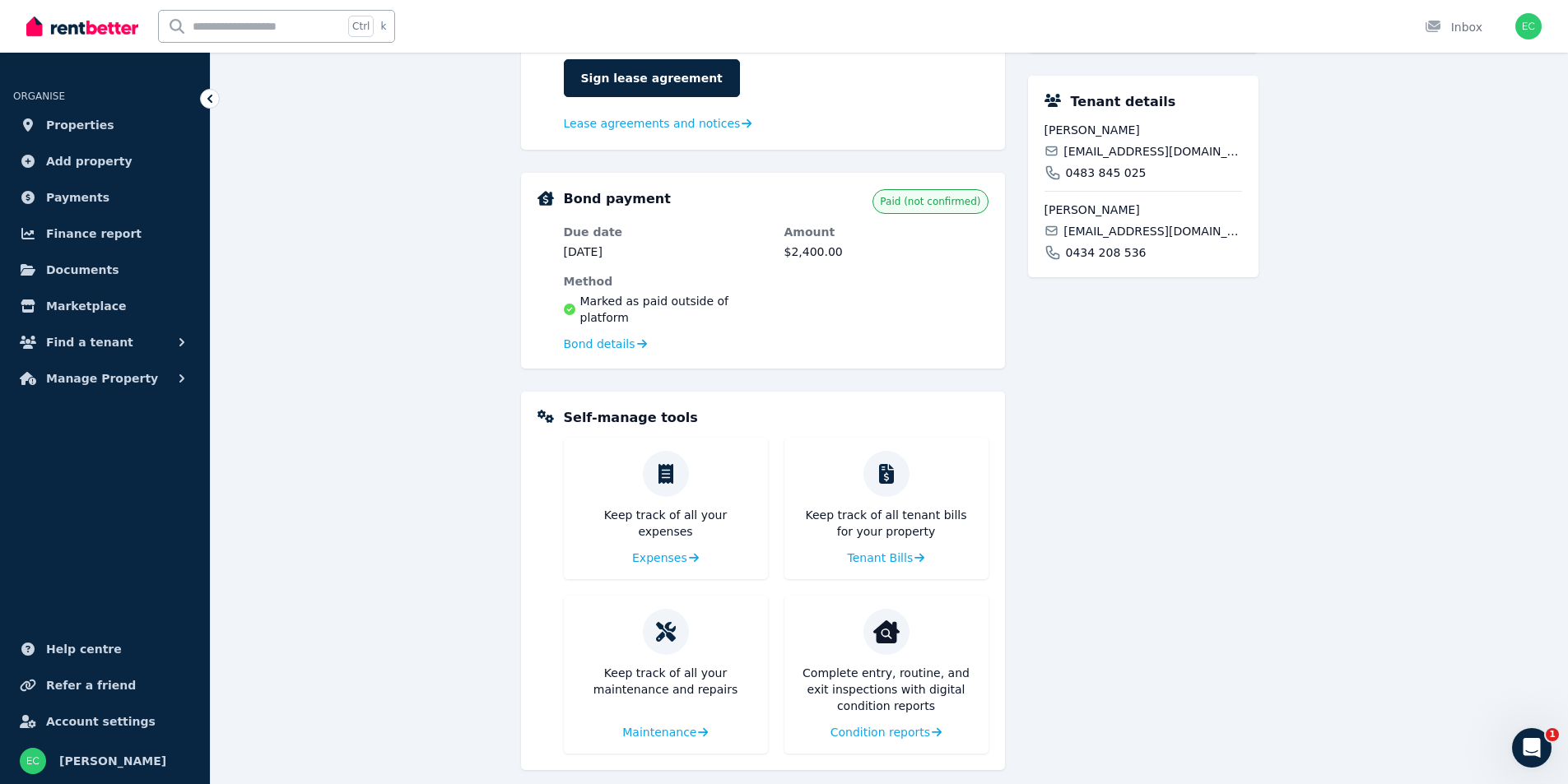
scroll to position [647, 0]
click at [911, 723] on span "Condition reports" at bounding box center [879, 731] width 100 height 16
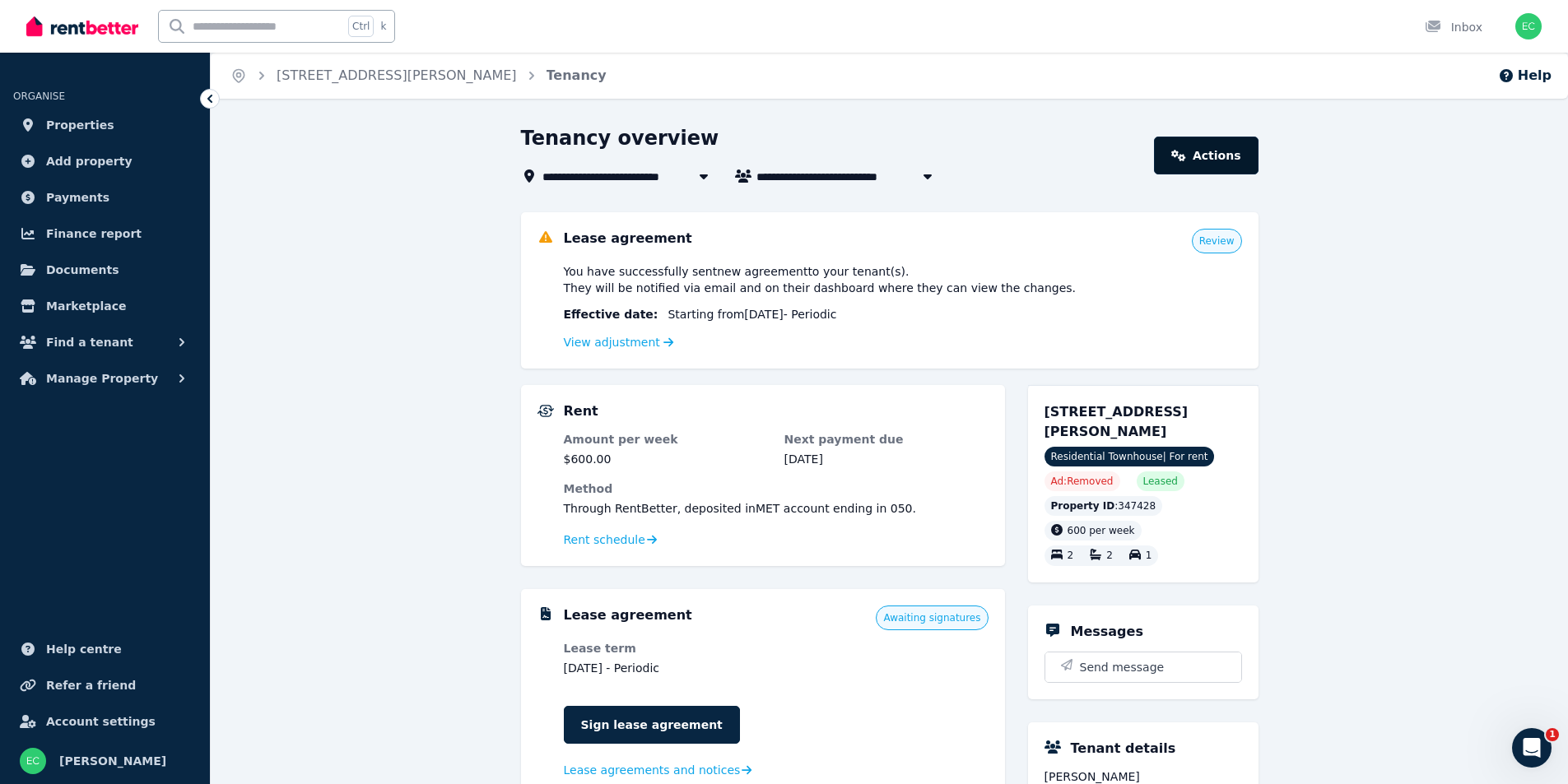
click at [1186, 152] on icon at bounding box center [1179, 155] width 15 height 12
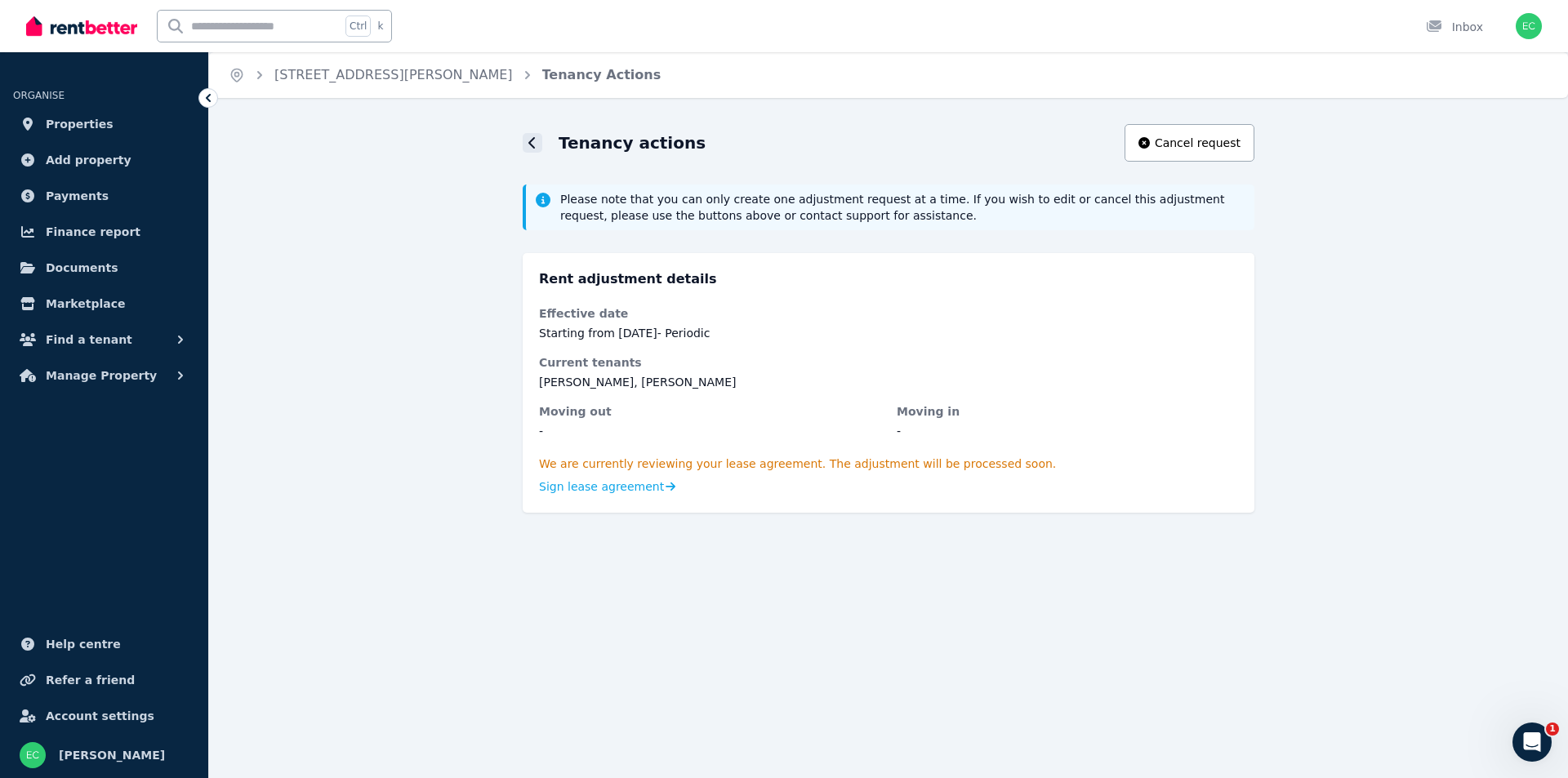
click at [530, 140] on icon at bounding box center [533, 143] width 8 height 13
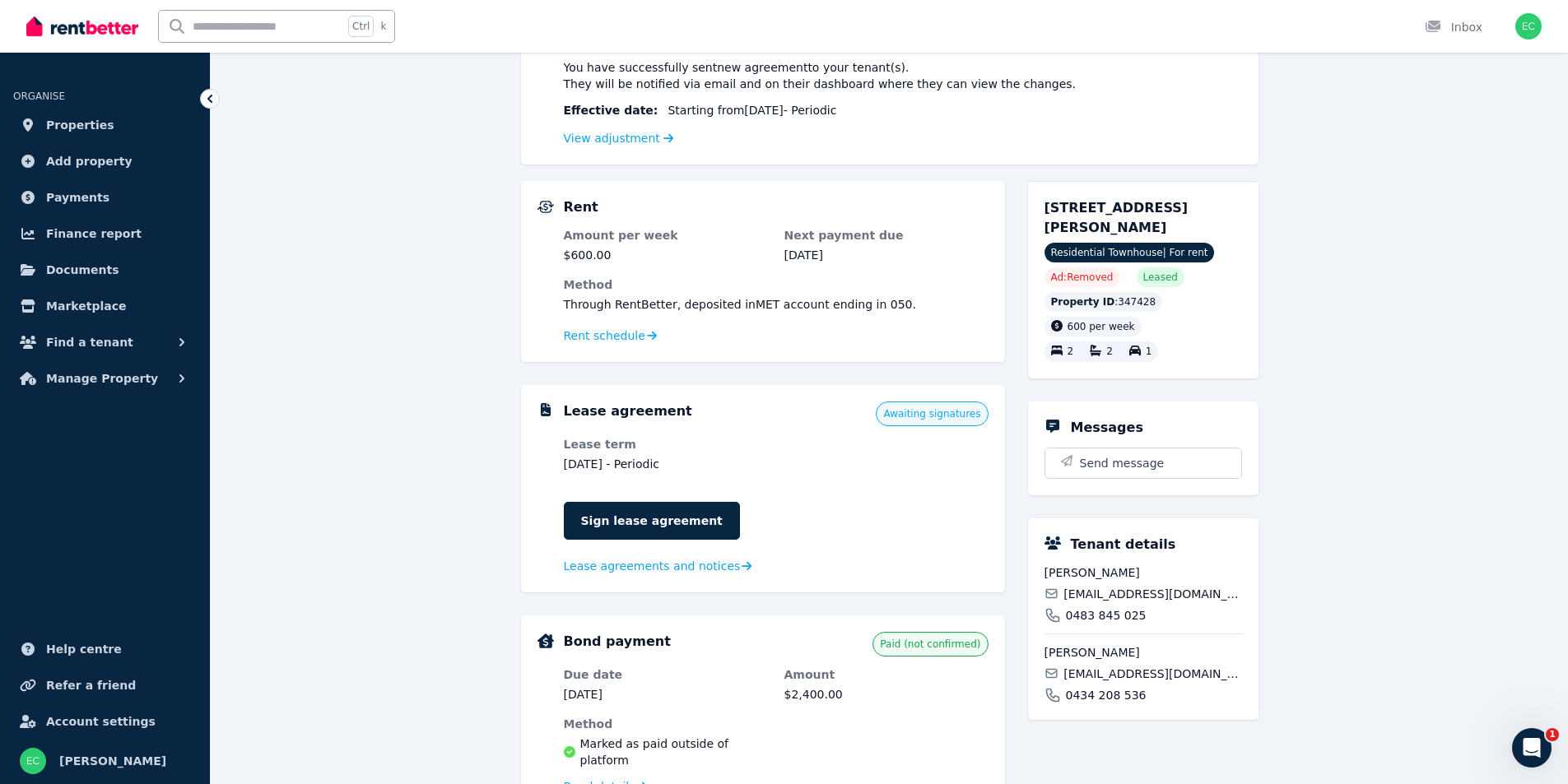
scroll to position [246, 0]
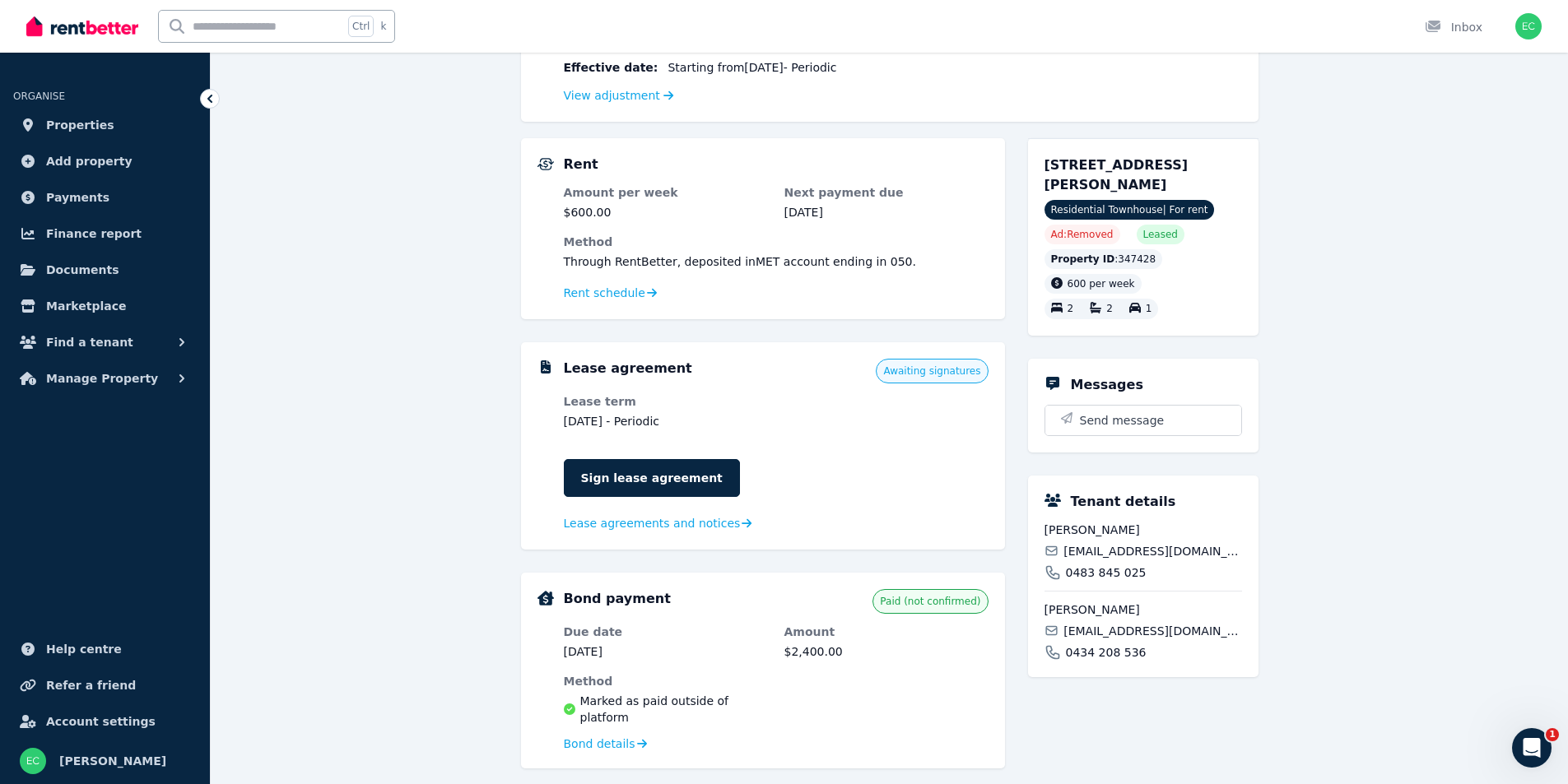
click at [1083, 607] on span "Taylor Usher" at bounding box center [1143, 609] width 198 height 16
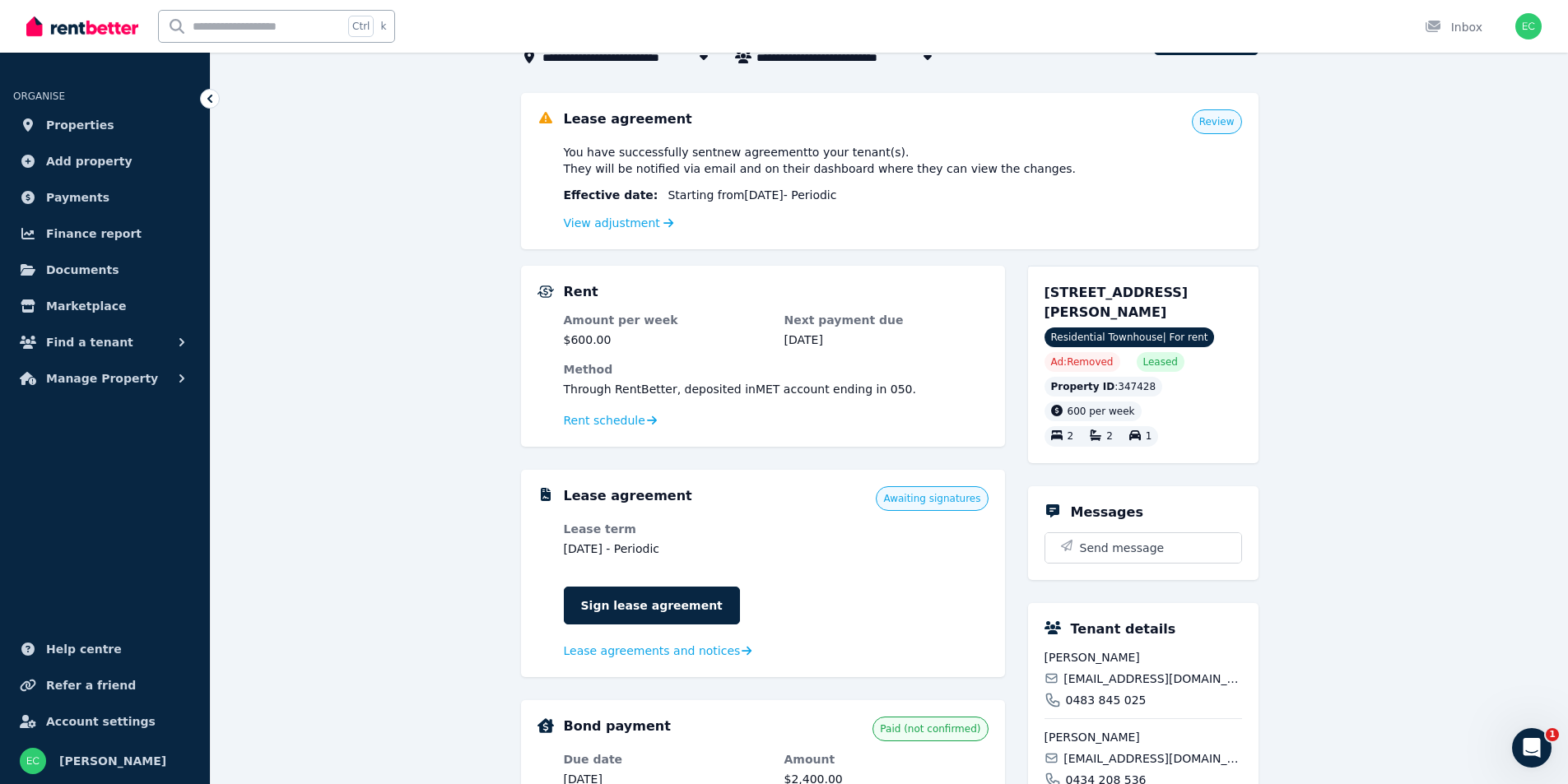
scroll to position [0, 0]
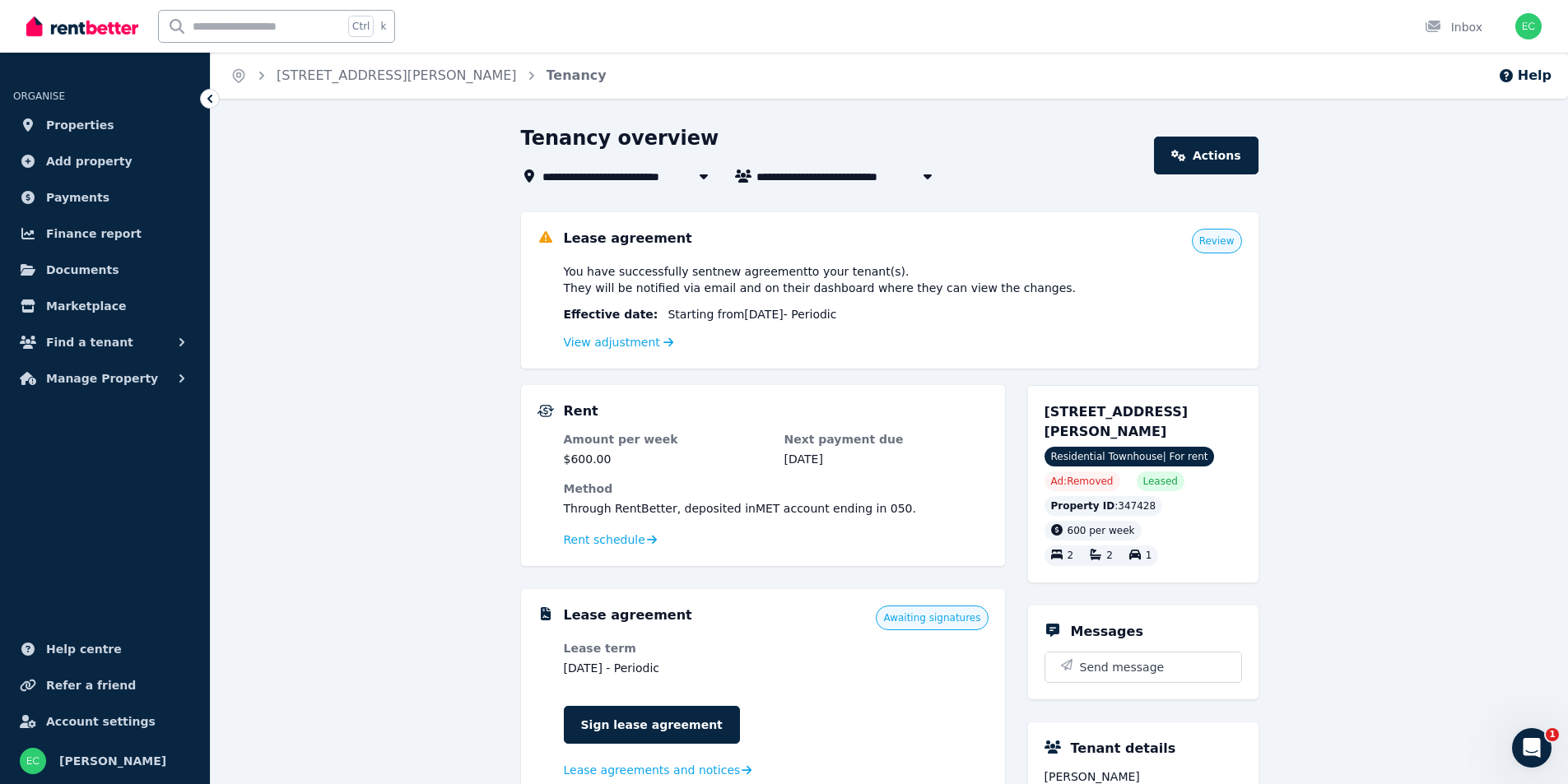
click at [779, 169] on span "Jaide Godson and Taylor Usher" at bounding box center [882, 176] width 250 height 19
type input "**********"
click at [90, 337] on span "Find a tenant" at bounding box center [90, 342] width 87 height 19
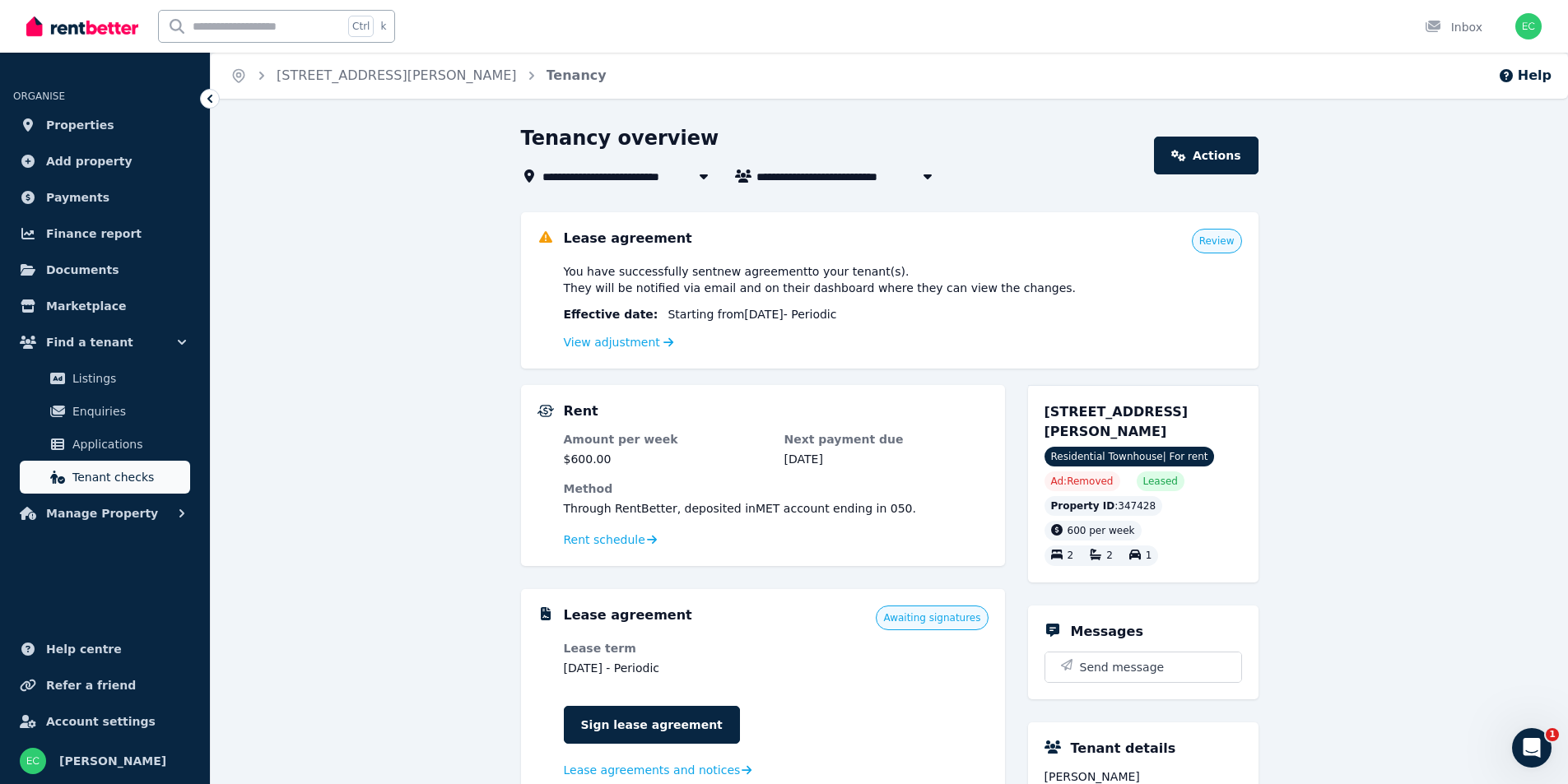
click at [149, 469] on span "Tenant checks" at bounding box center [128, 477] width 111 height 19
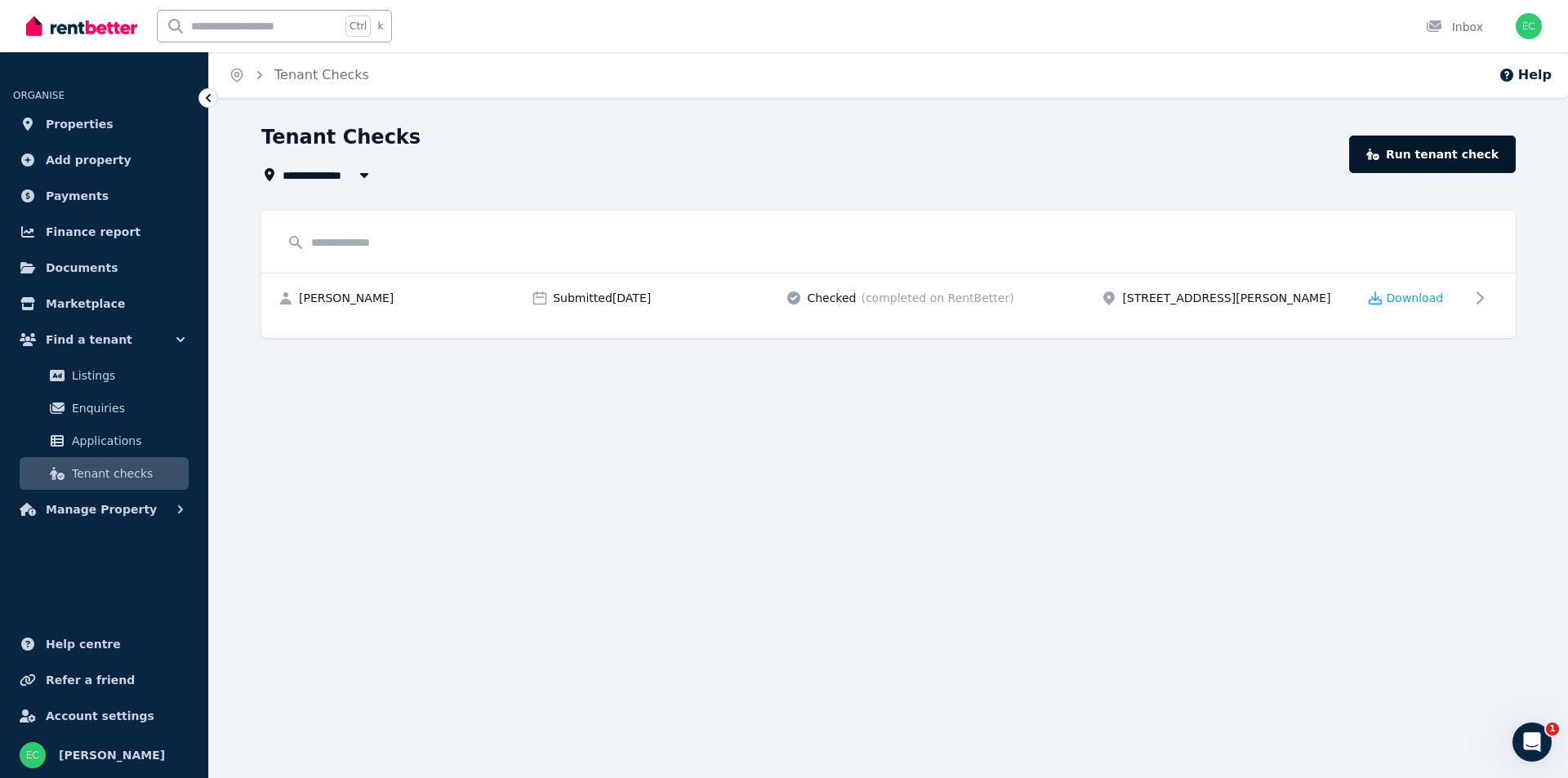
click at [1443, 148] on link "Run tenant check" at bounding box center [1432, 154] width 167 height 38
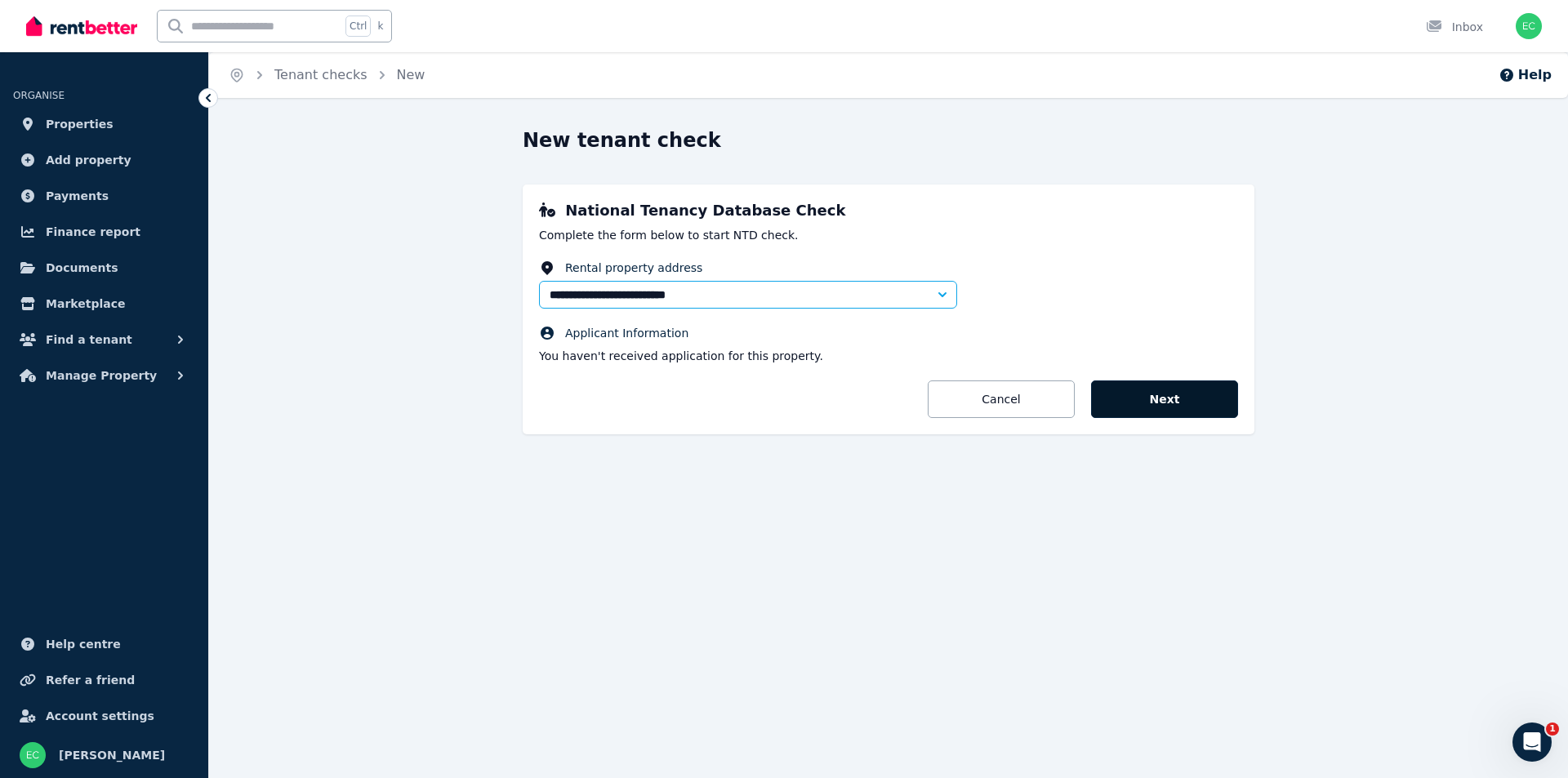
click at [1196, 403] on button "Next" at bounding box center [1163, 399] width 147 height 38
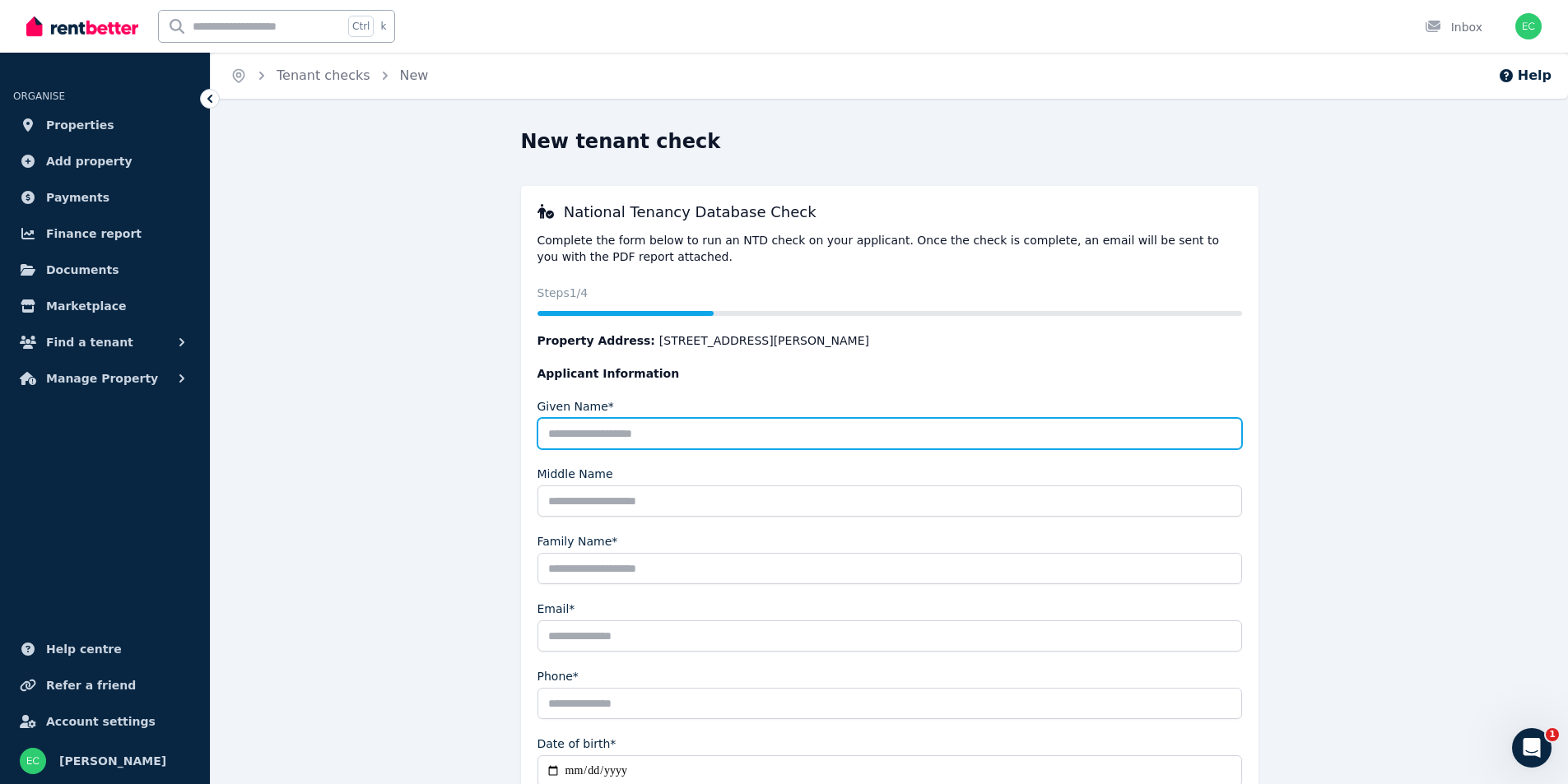
click at [831, 438] on input "Given Name*" at bounding box center [890, 433] width 705 height 31
type input "******"
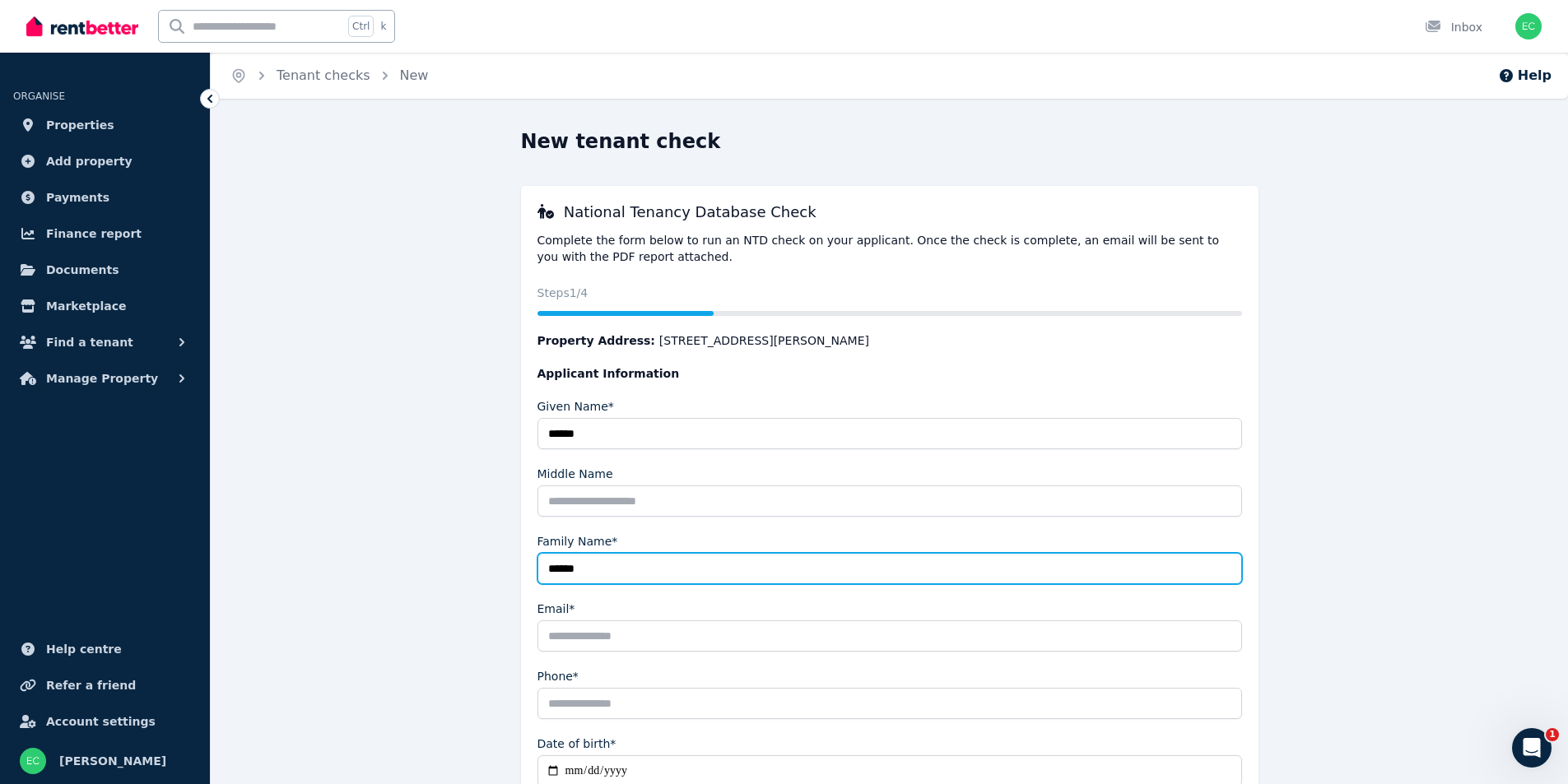
type input "*****"
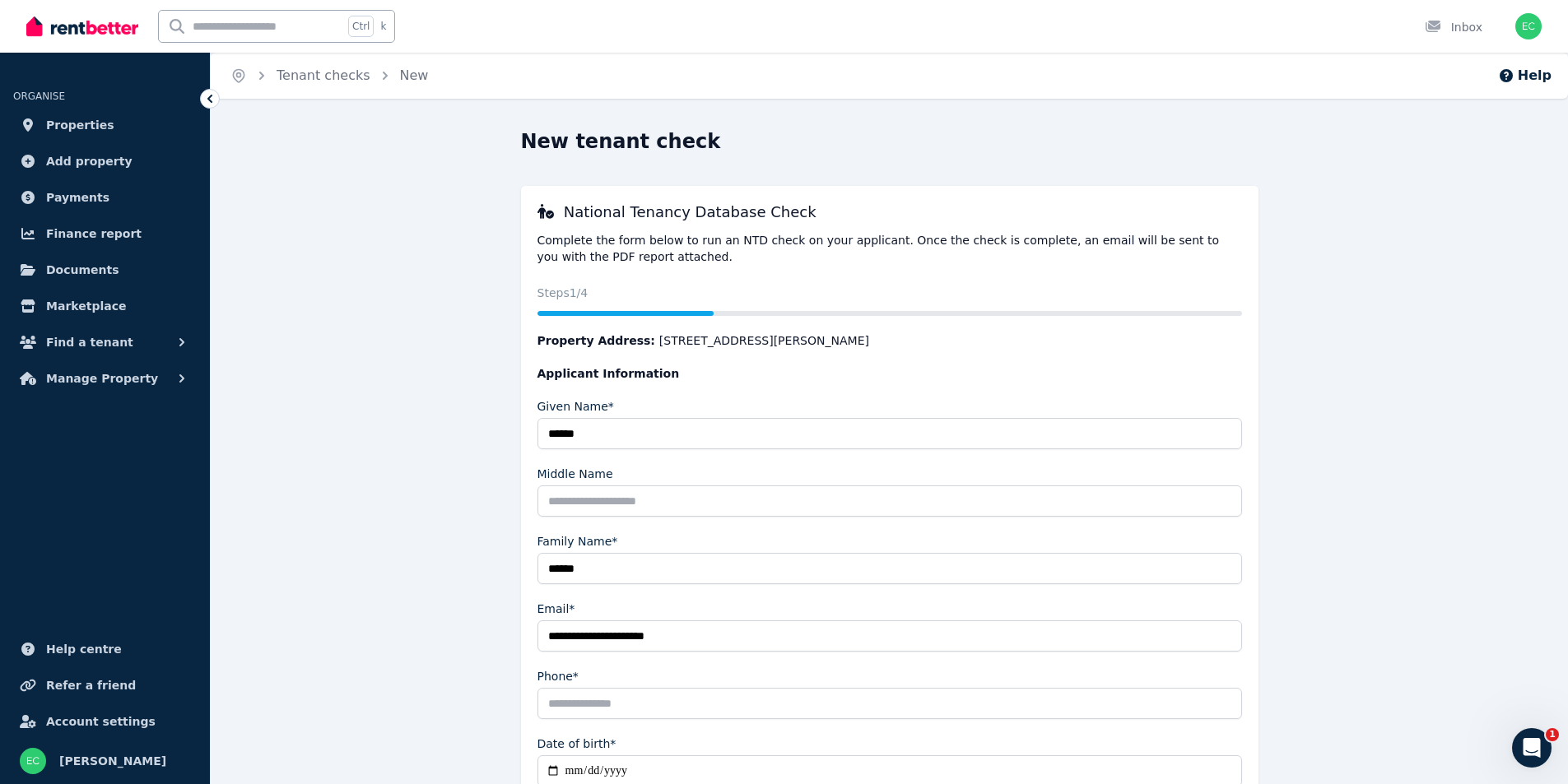
scroll to position [82, 0]
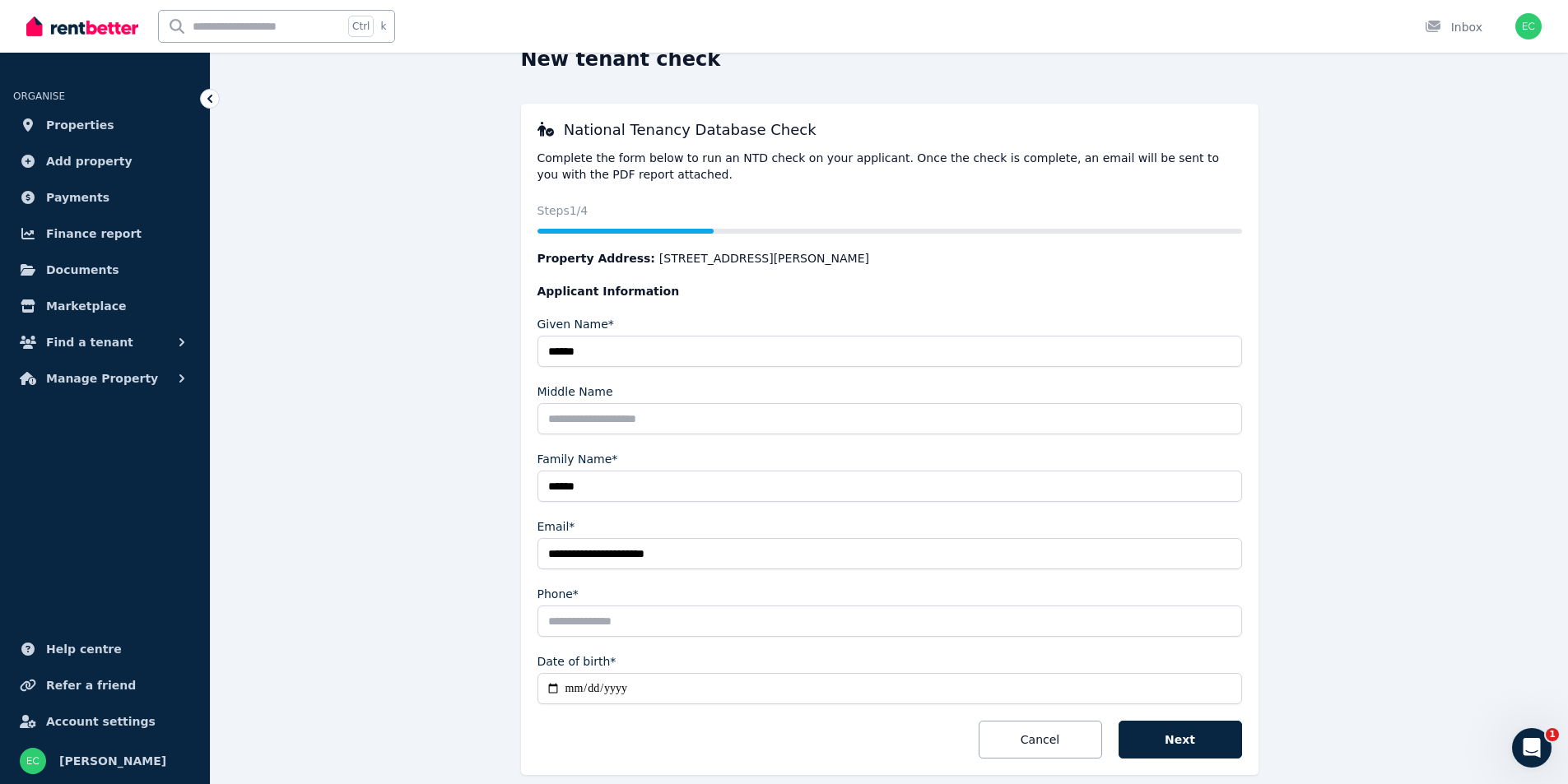
type input "**********"
click at [667, 616] on input "Phone*" at bounding box center [890, 621] width 705 height 31
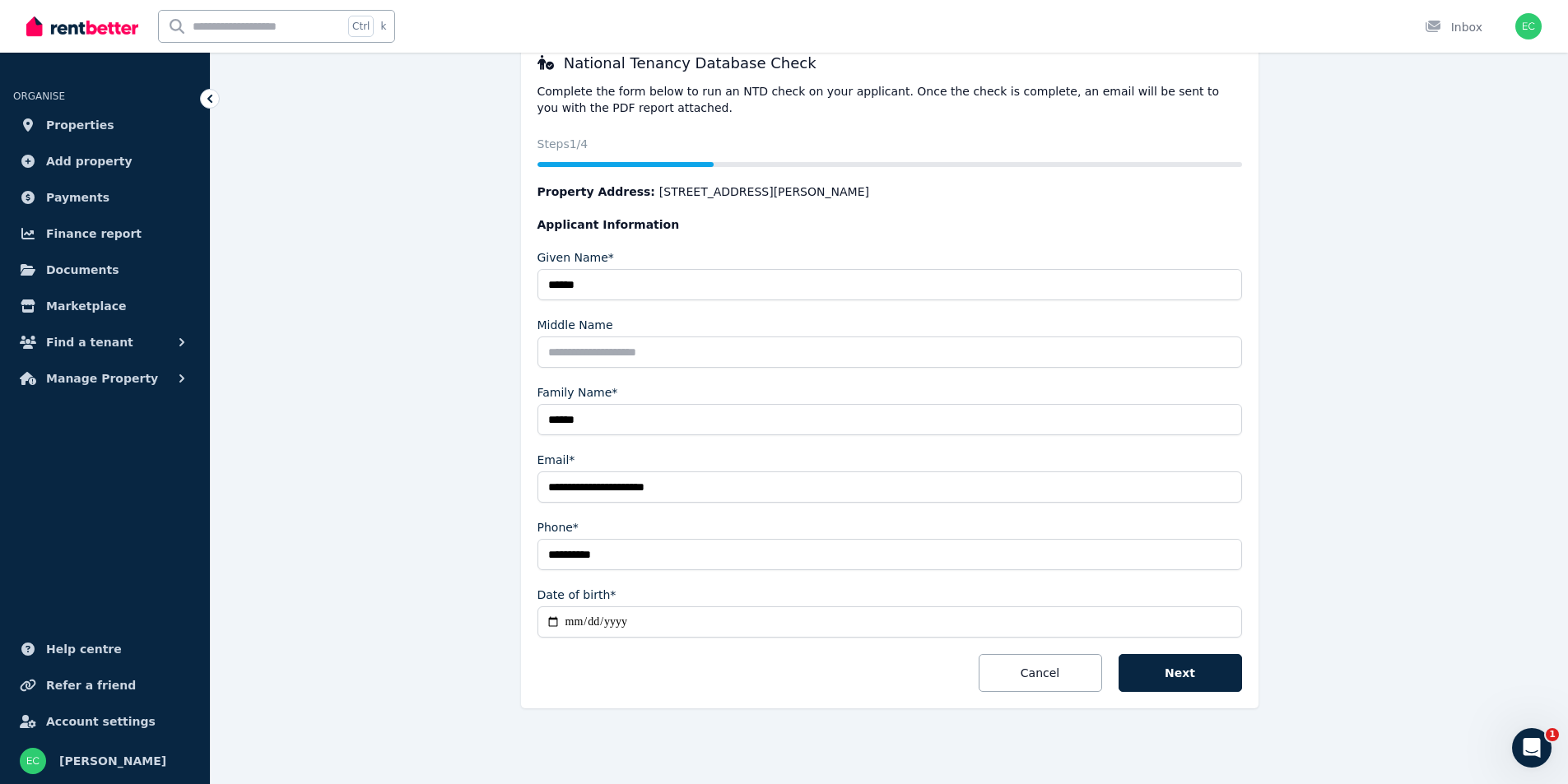
type input "**********"
click at [669, 620] on input "Date of birth*" at bounding box center [890, 622] width 705 height 31
type input "**********"
click at [1236, 670] on button "Next" at bounding box center [1180, 673] width 123 height 38
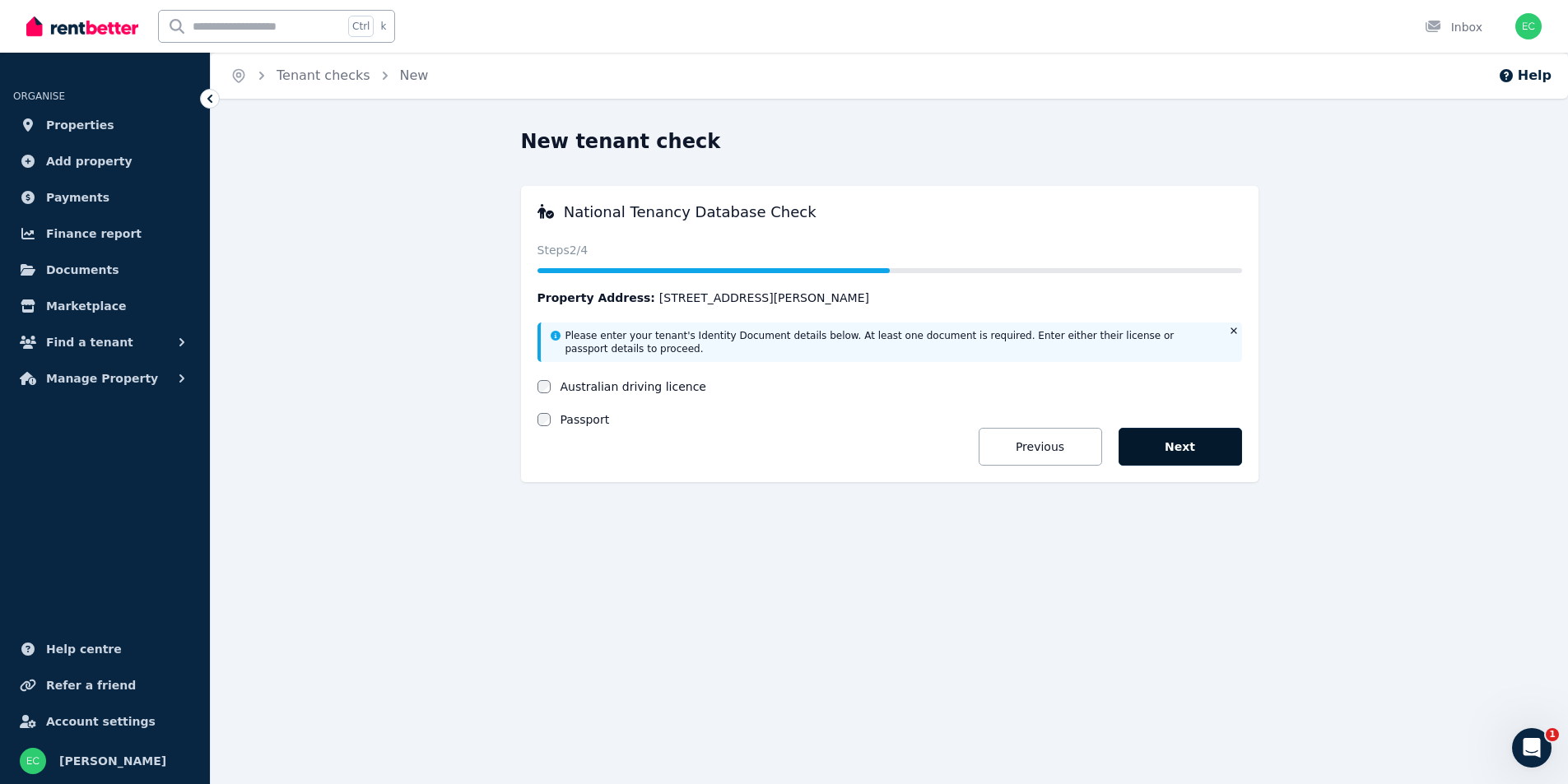
scroll to position [0, 0]
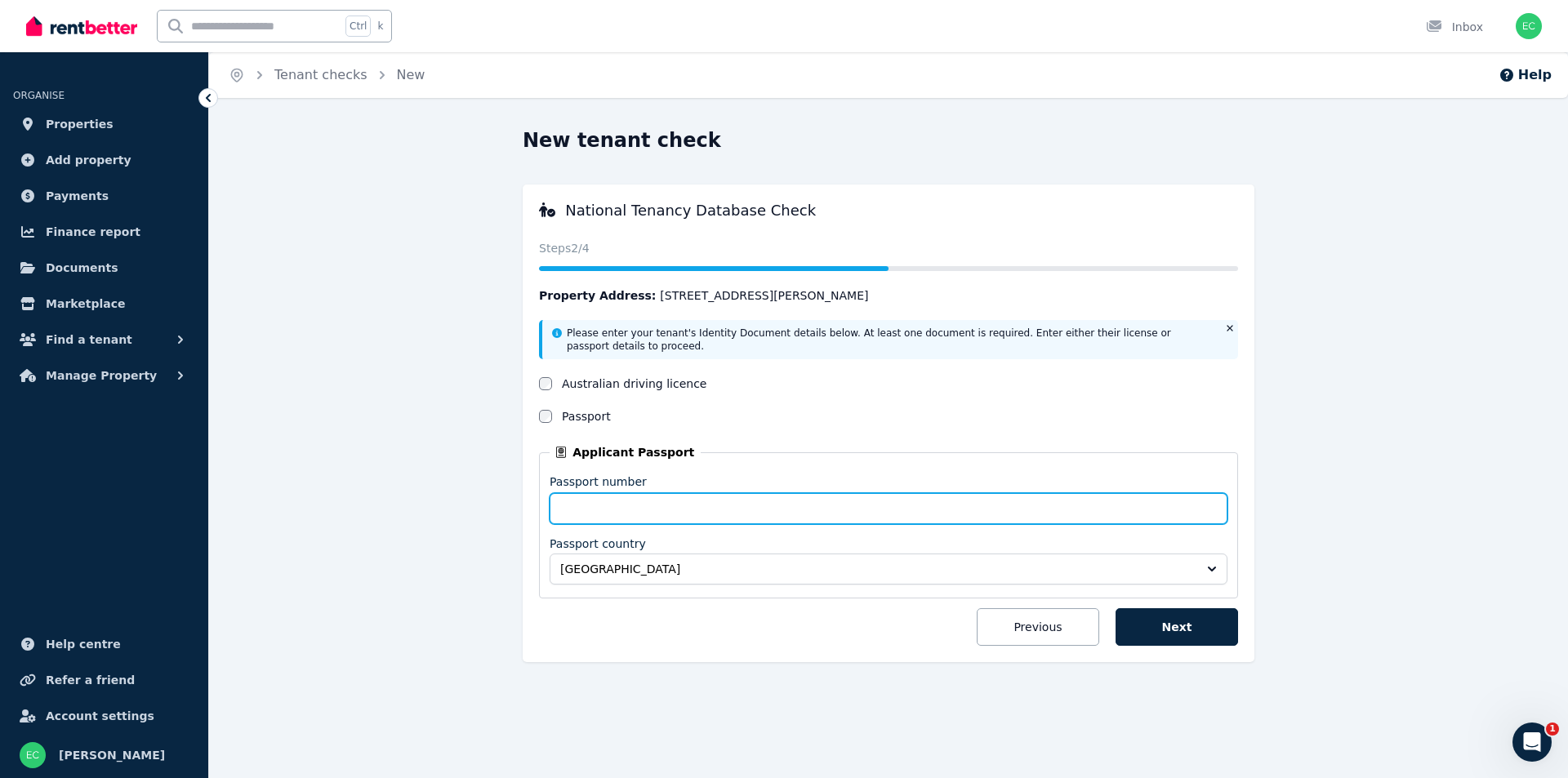
click at [826, 511] on input "Passport number" at bounding box center [888, 508] width 678 height 31
type input "*********"
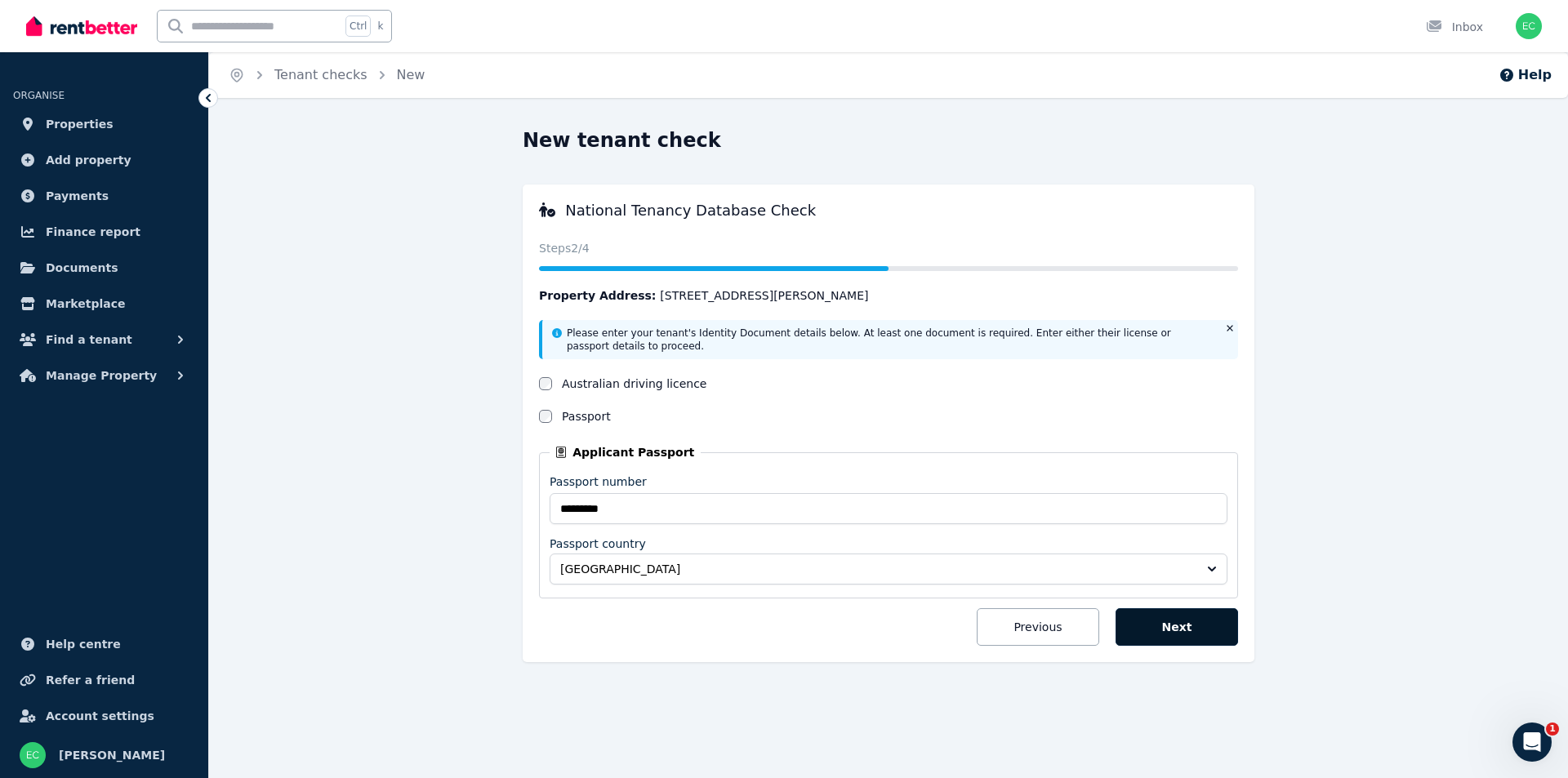
click at [1213, 626] on button "Next" at bounding box center [1177, 626] width 122 height 38
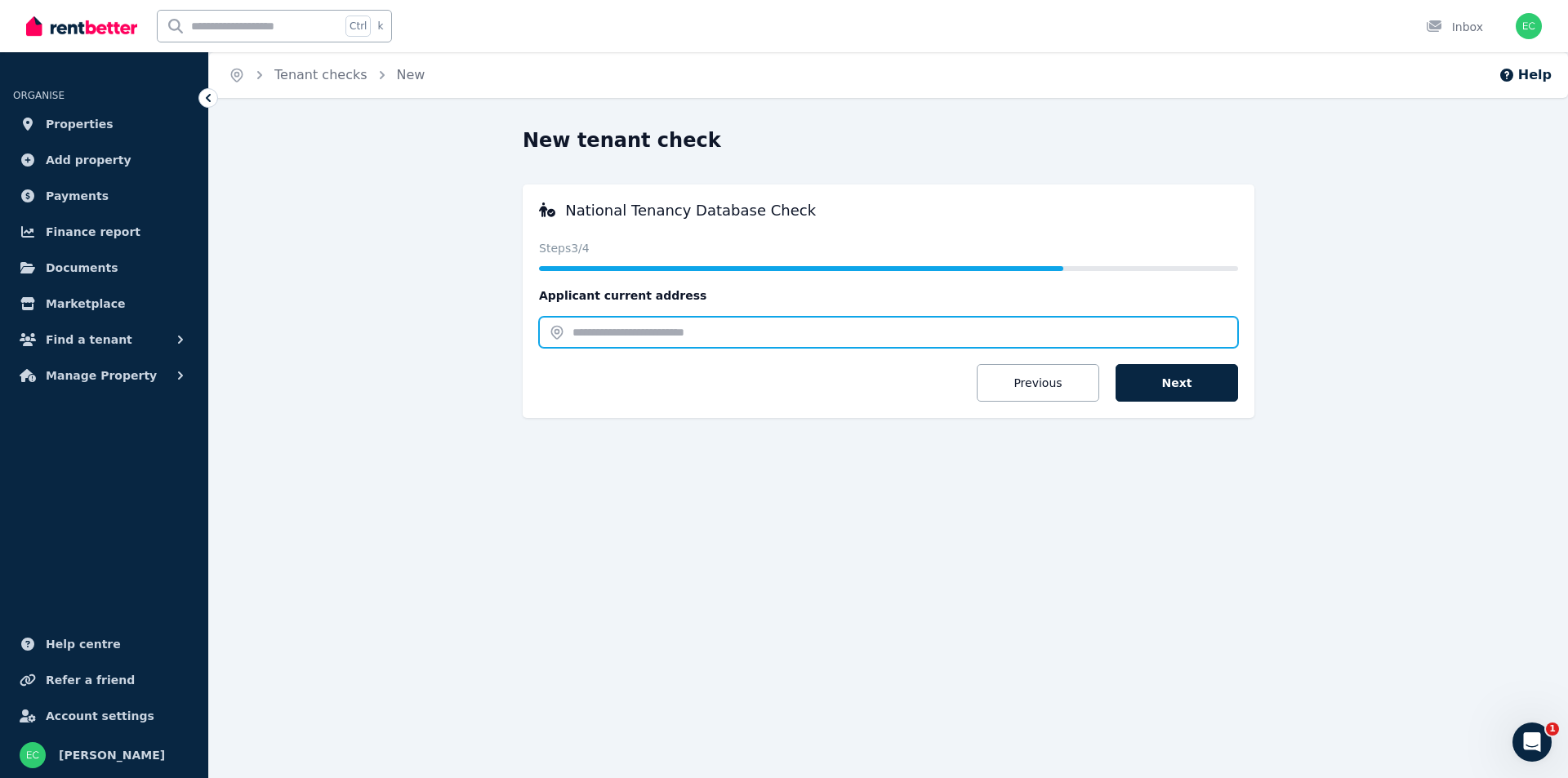
click at [730, 336] on input "text" at bounding box center [888, 332] width 699 height 31
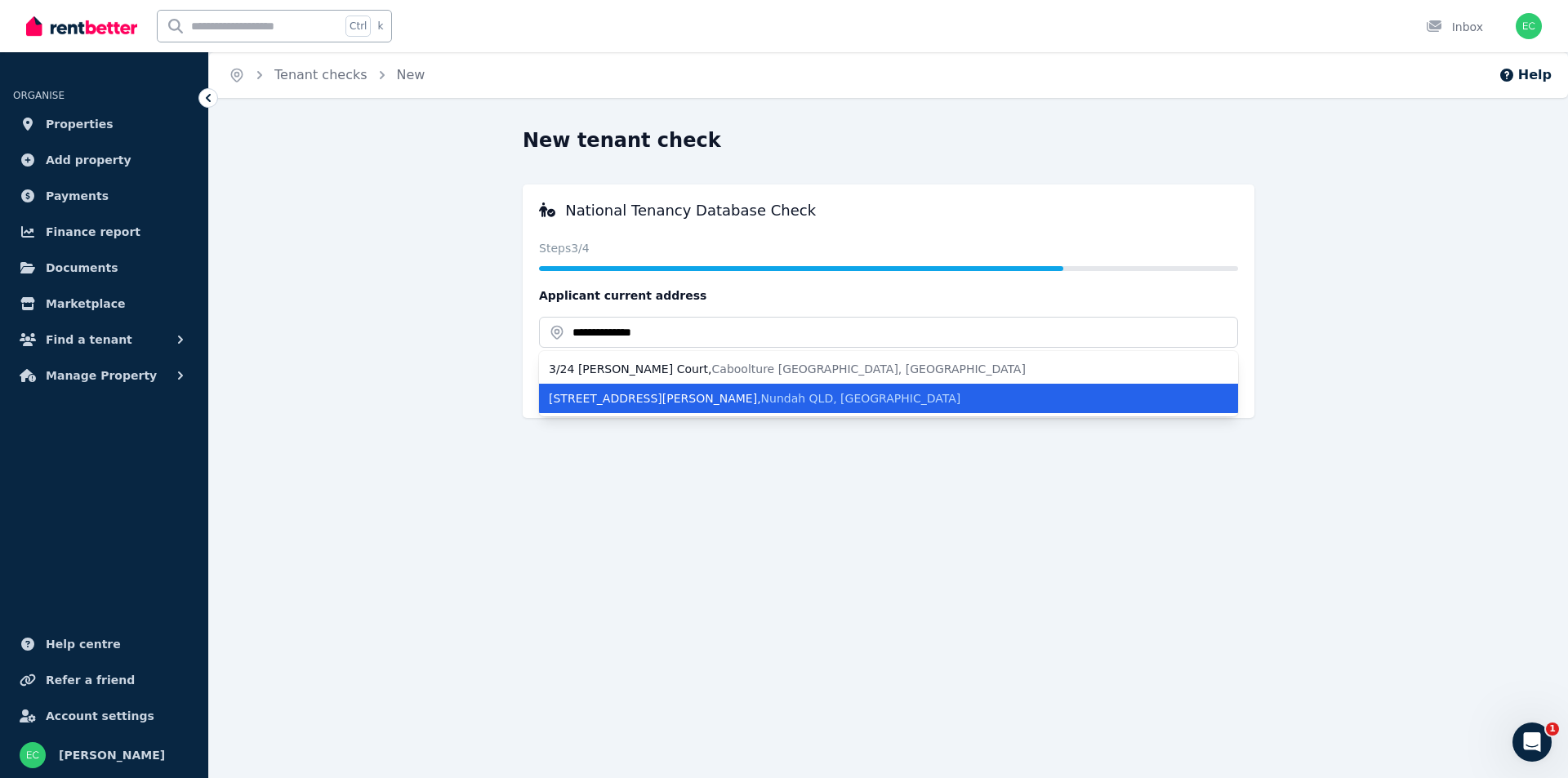
click at [761, 394] on span "Nundah QLD, Australia" at bounding box center [861, 399] width 200 height 13
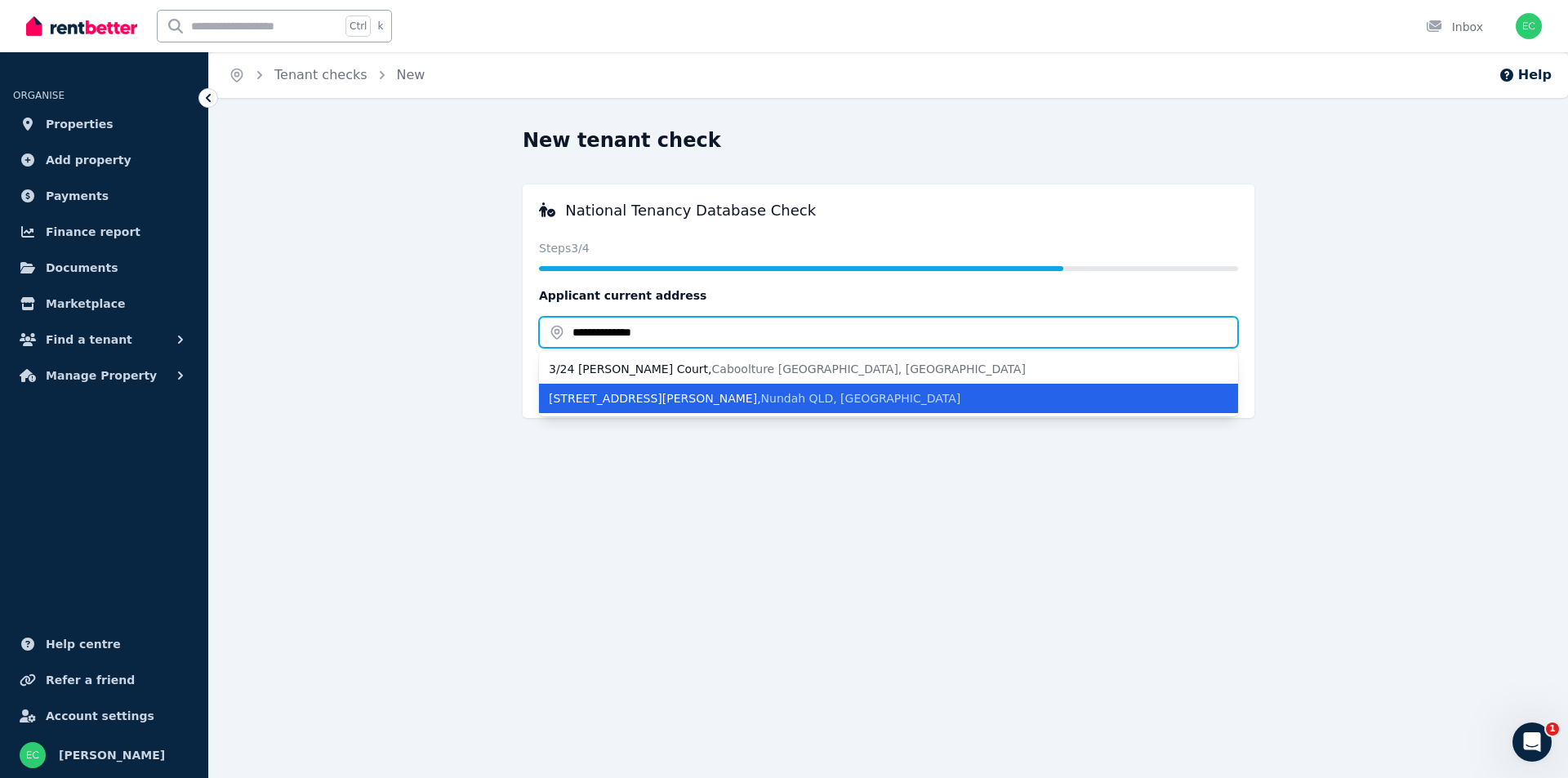
type input "**********"
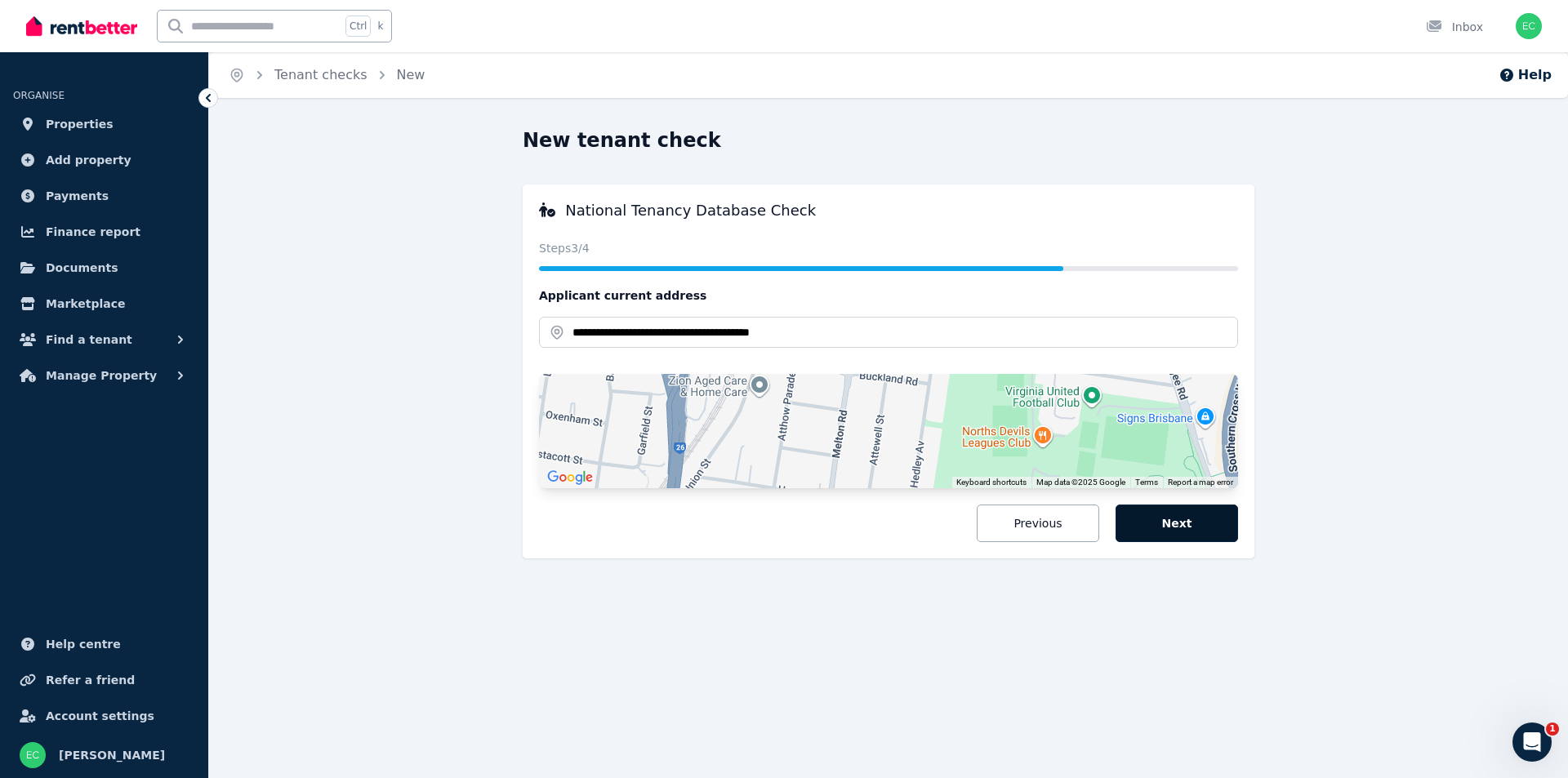
click at [1172, 521] on button "Next" at bounding box center [1177, 523] width 122 height 38
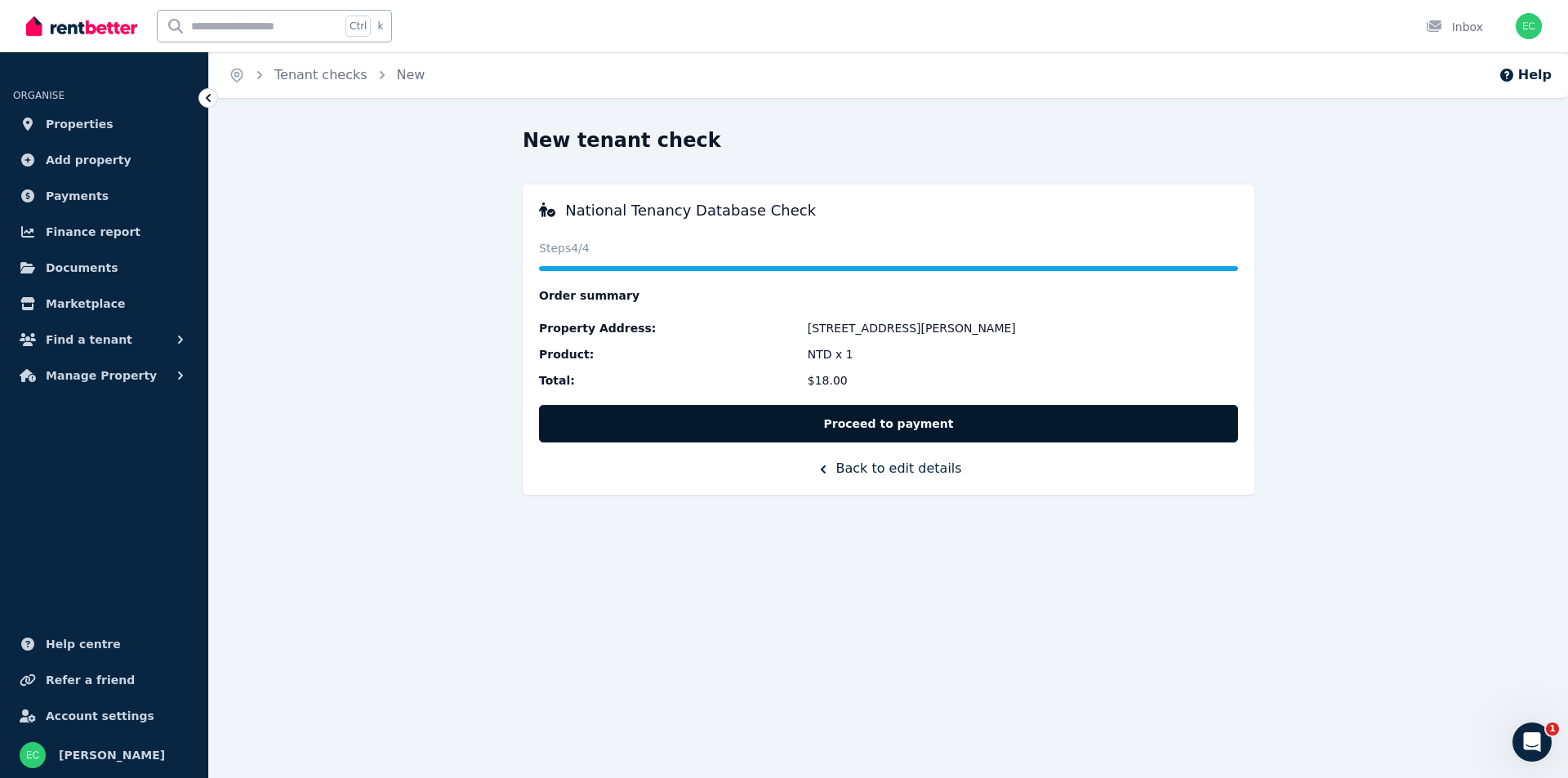
click at [937, 419] on button "Proceed to payment" at bounding box center [888, 424] width 699 height 38
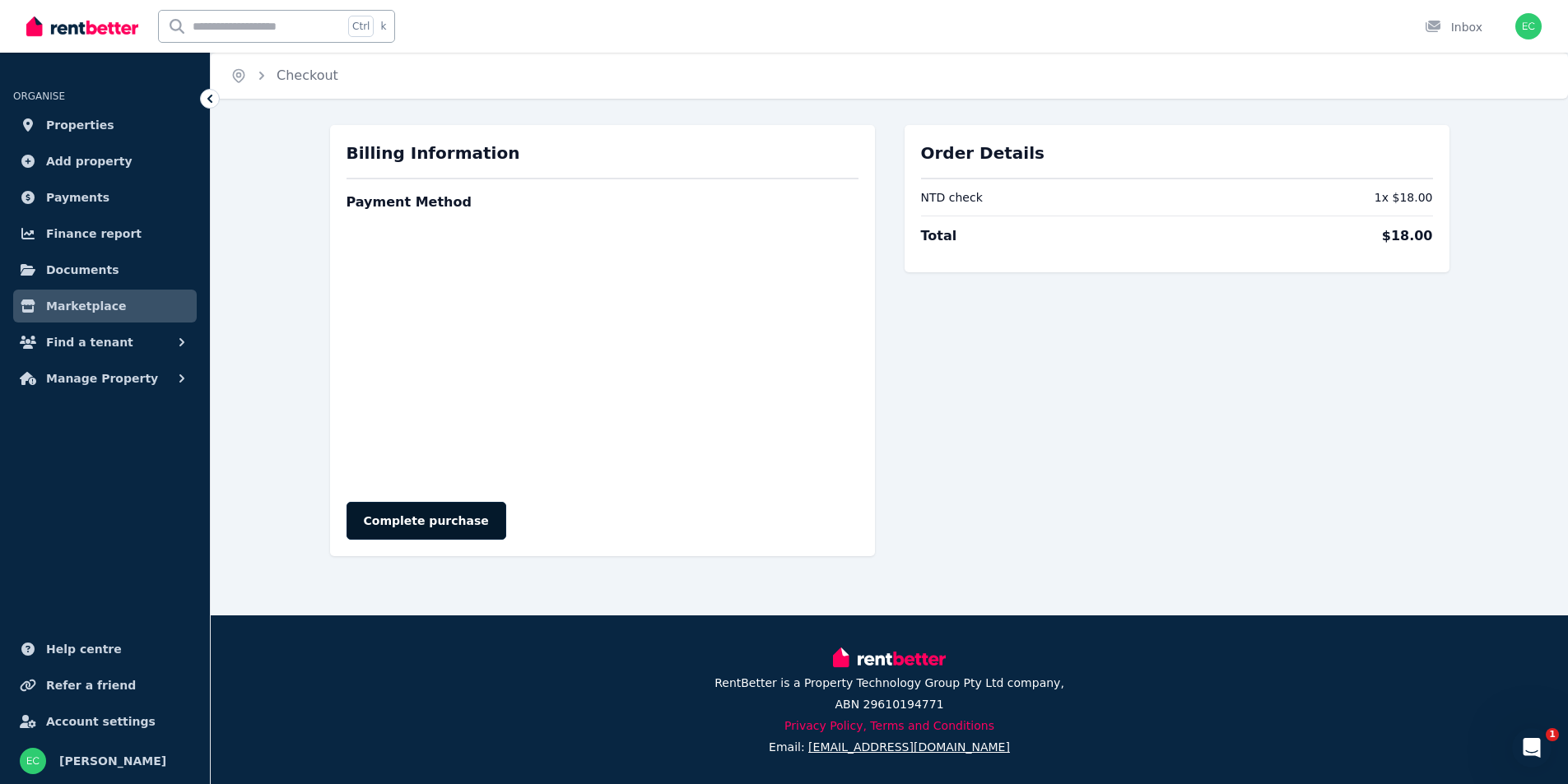
click at [458, 514] on button "Complete purchase" at bounding box center [426, 521] width 160 height 38
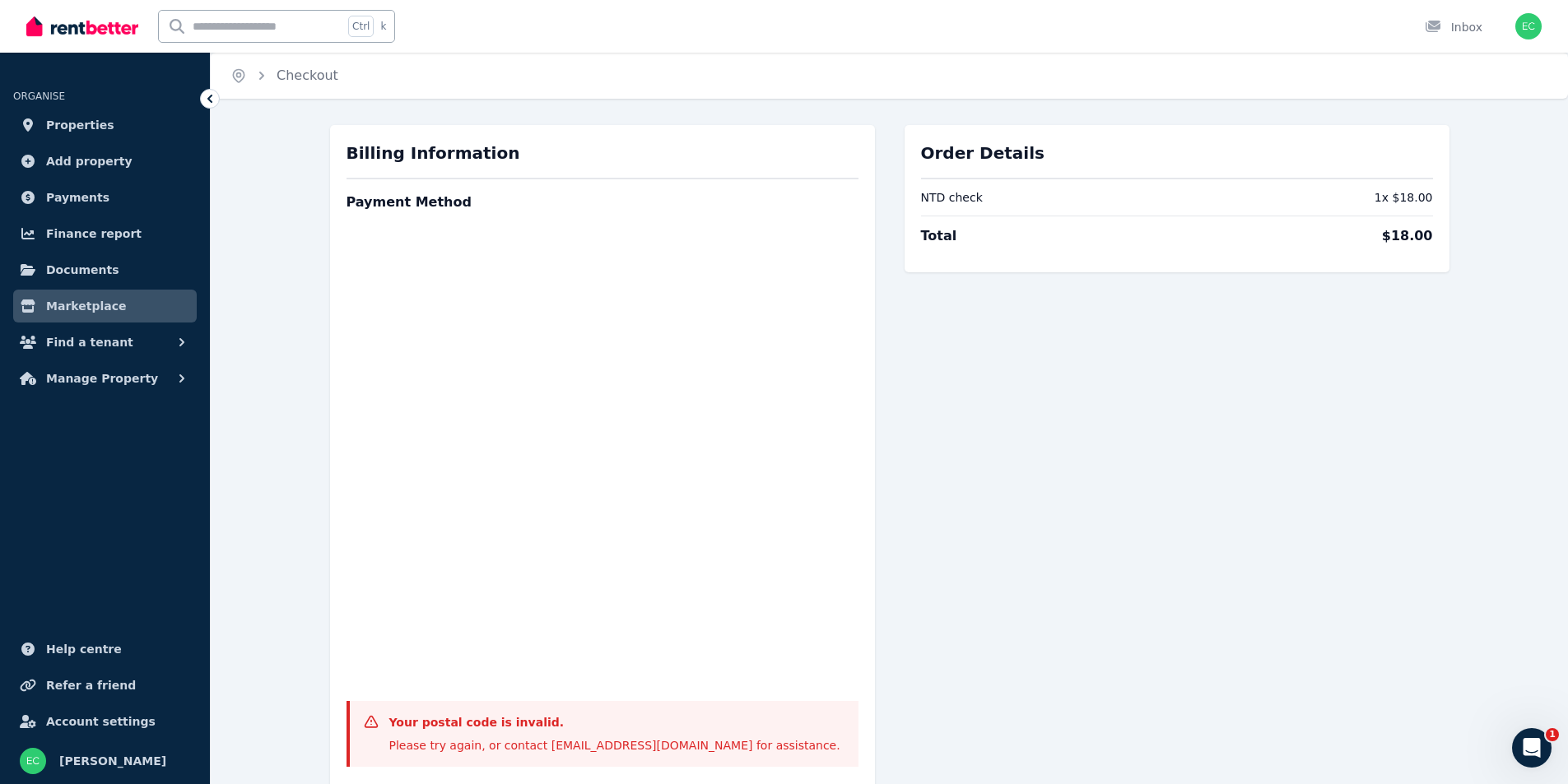
scroll to position [82, 0]
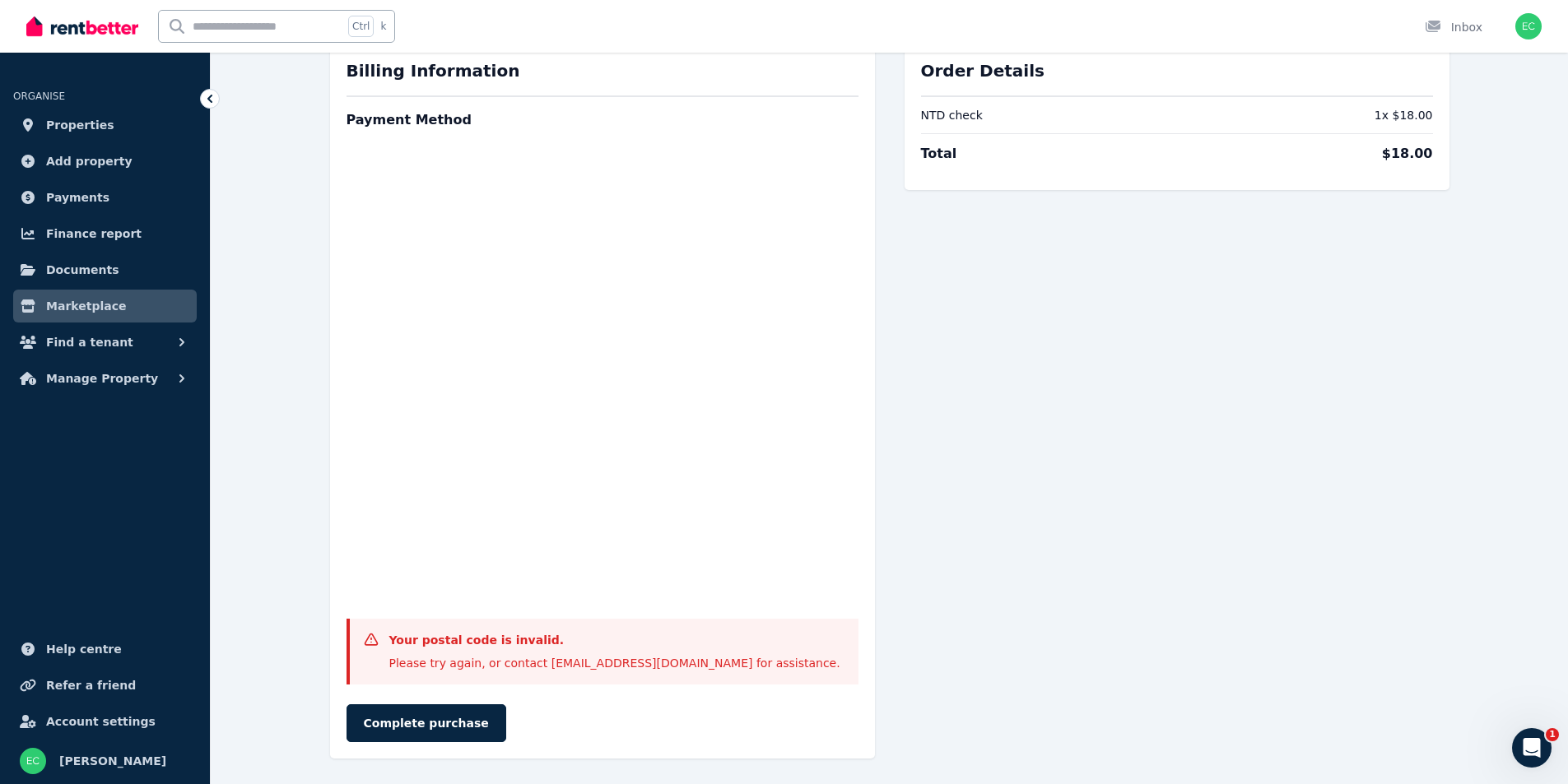
click at [942, 399] on div "Order Details NTD check 1 x $18.00 Total $18.00" at bounding box center [1176, 401] width 545 height 716
click at [1020, 534] on div "Order Details NTD check 1 x $18.00 Total $18.00" at bounding box center [1176, 401] width 545 height 716
click at [435, 718] on button "Complete purchase" at bounding box center [426, 723] width 160 height 38
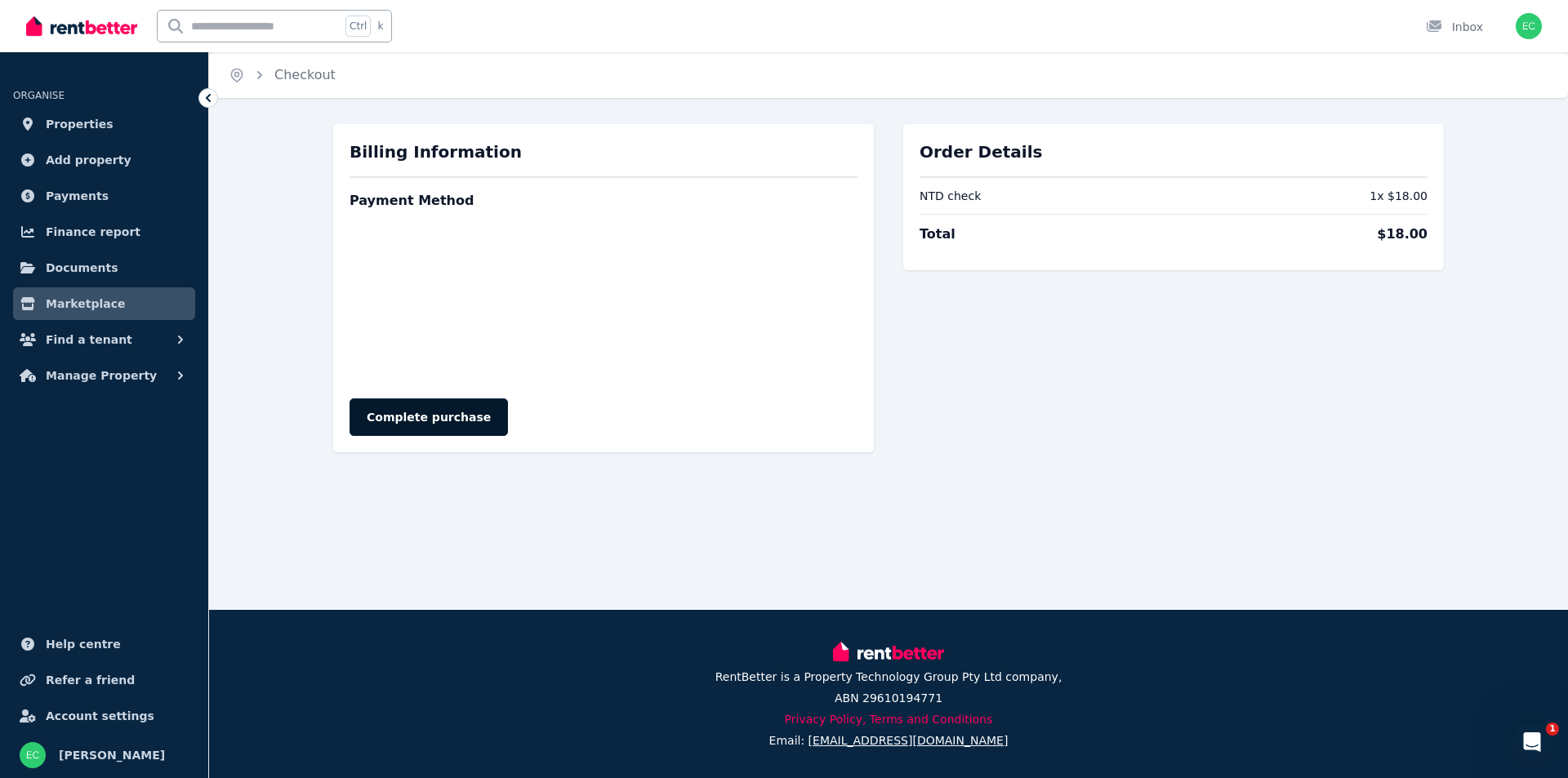
click at [406, 415] on button "Complete purchase" at bounding box center [428, 417] width 158 height 38
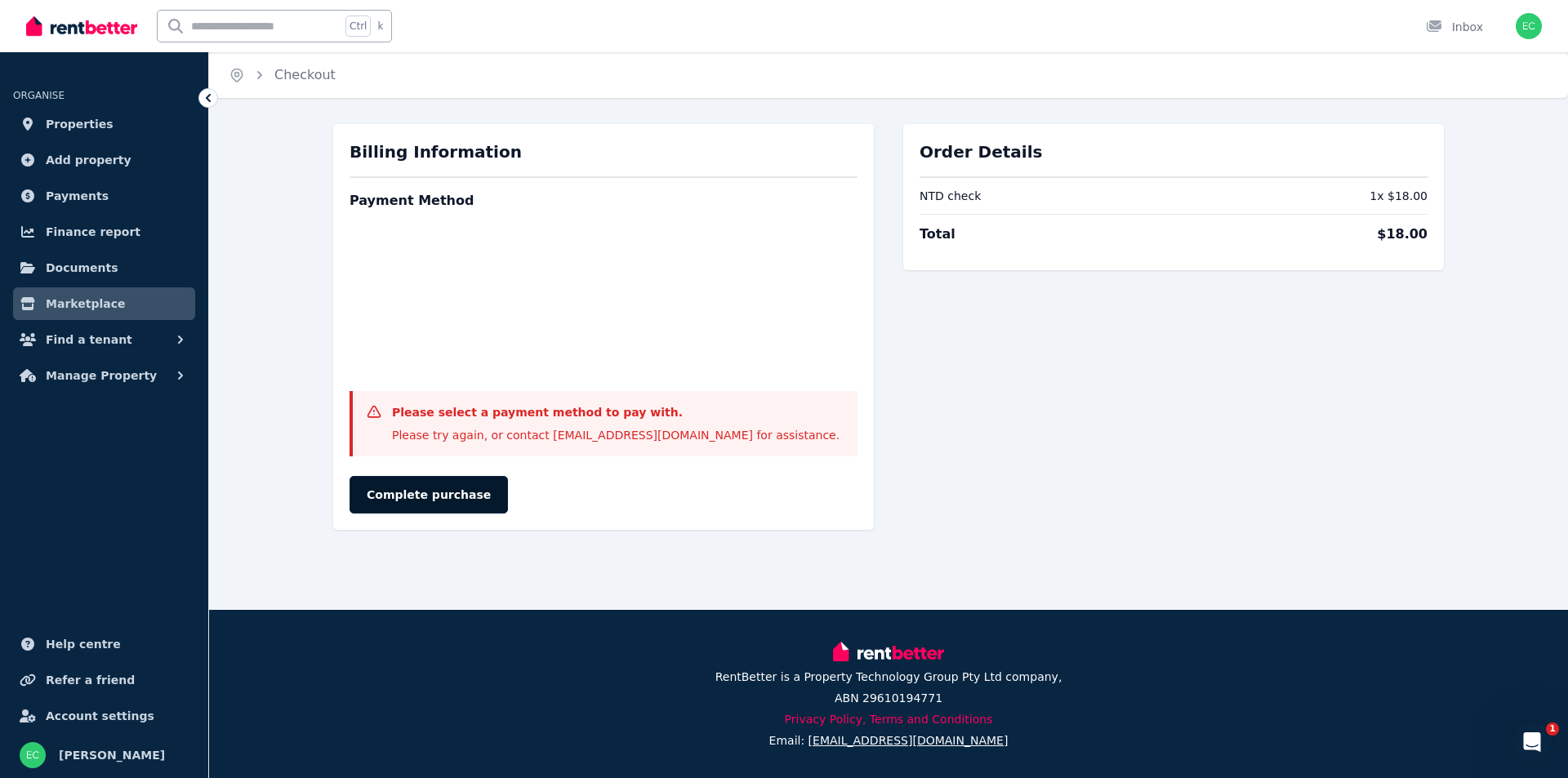
click at [413, 492] on button "Complete purchase" at bounding box center [428, 494] width 158 height 38
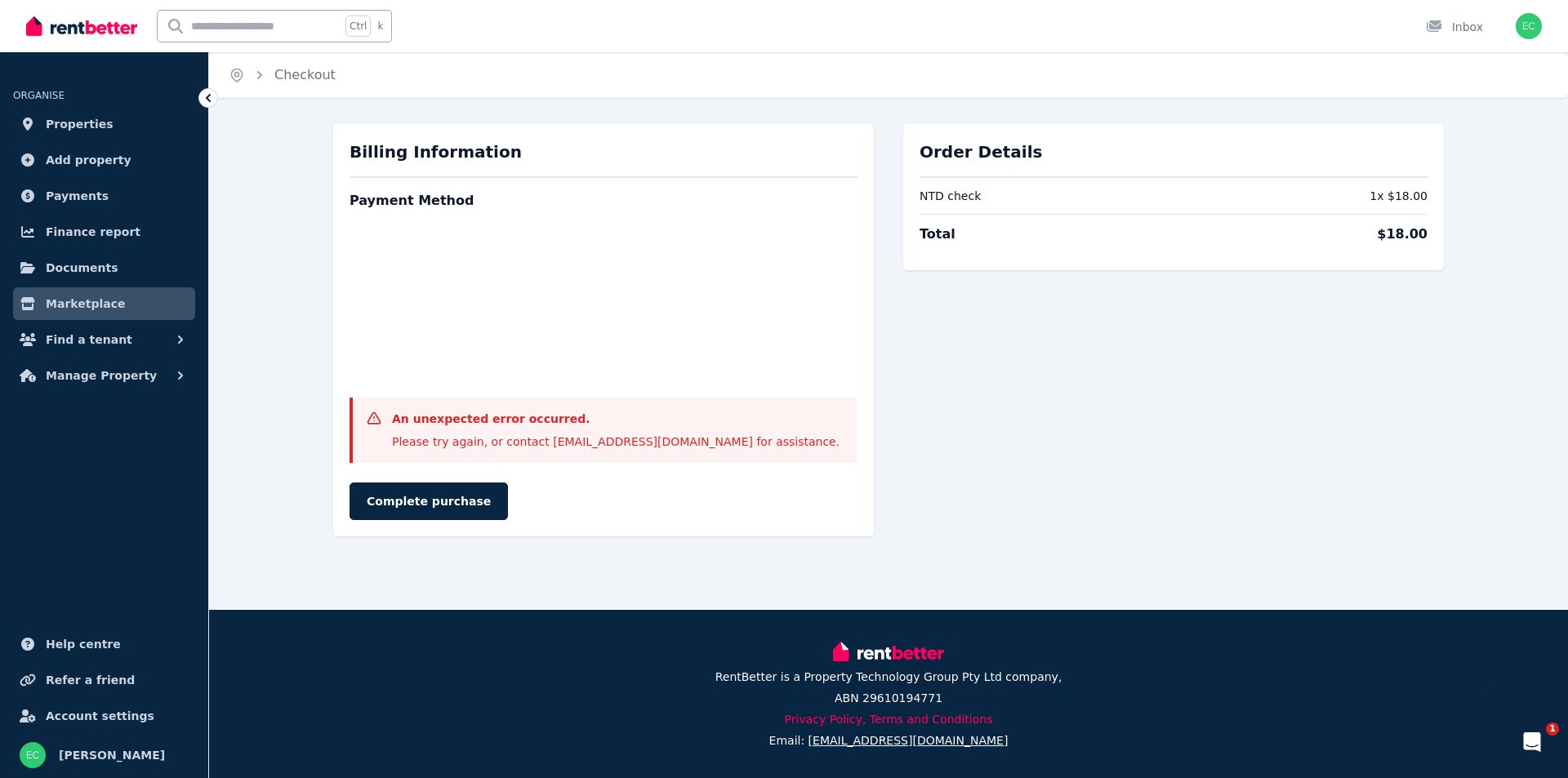
click at [483, 425] on h3 "An unexpected error occurred." at bounding box center [616, 418] width 447 height 16
click at [558, 415] on h3 "An unexpected error occurred." at bounding box center [616, 418] width 447 height 16
click at [419, 501] on button "Complete purchase" at bounding box center [428, 501] width 158 height 38
